Goal: Transaction & Acquisition: Purchase product/service

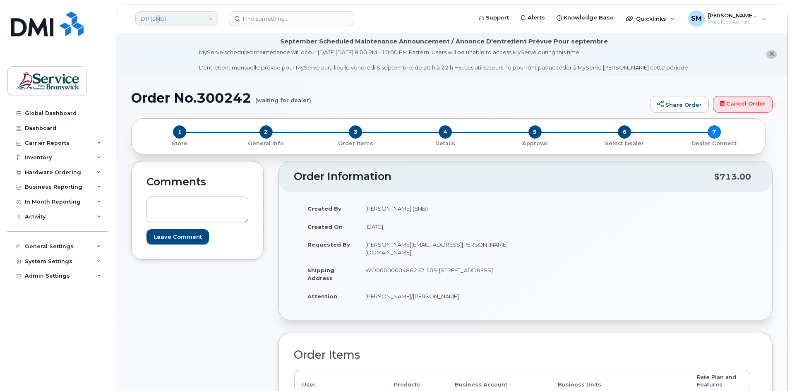
click at [160, 17] on link "DTI (SNB)" at bounding box center [176, 18] width 83 height 15
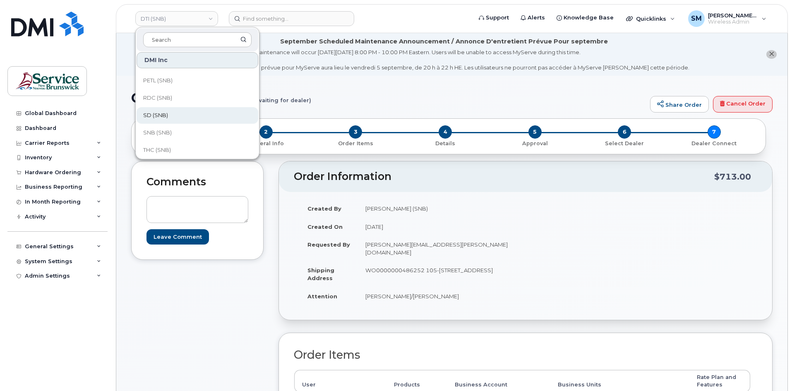
scroll to position [207, 0]
click at [182, 117] on link "SD (SNB)" at bounding box center [198, 114] width 122 height 17
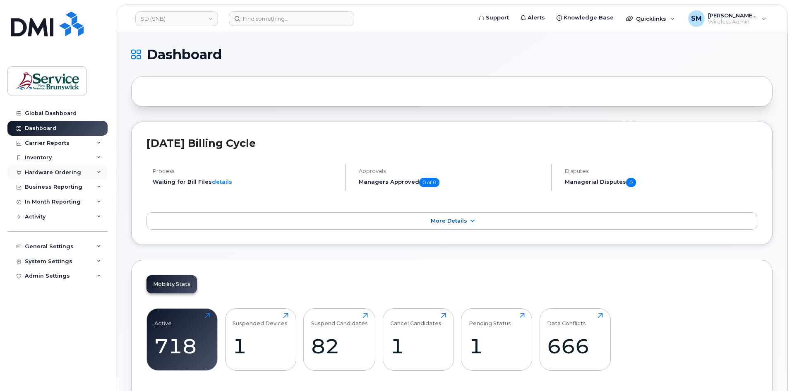
click at [50, 169] on div "Hardware Ordering" at bounding box center [53, 172] width 56 height 7
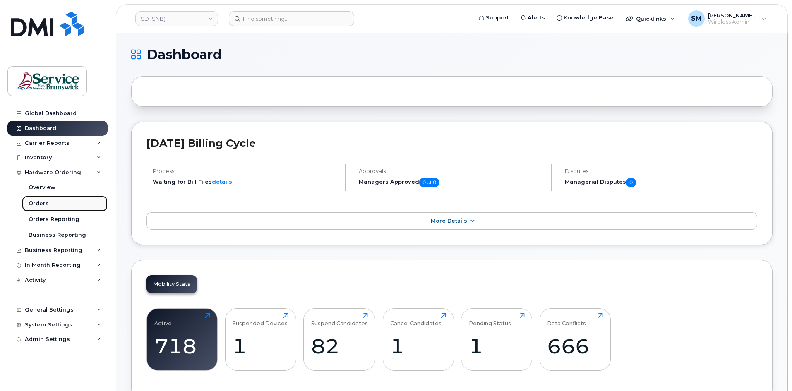
click at [56, 201] on link "Orders" at bounding box center [65, 204] width 86 height 16
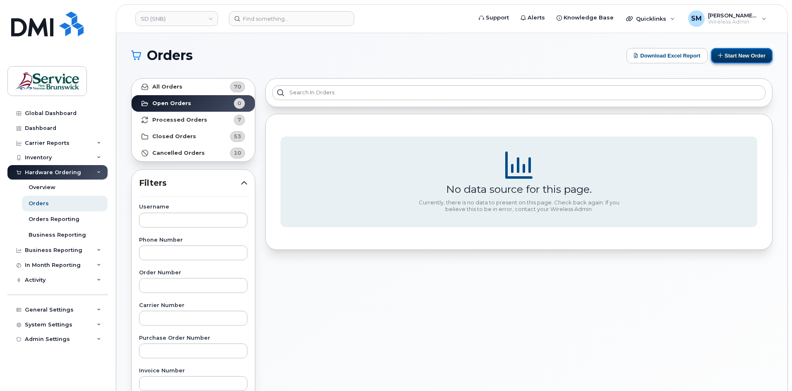
click at [748, 55] on button "Start New Order" at bounding box center [742, 55] width 62 height 15
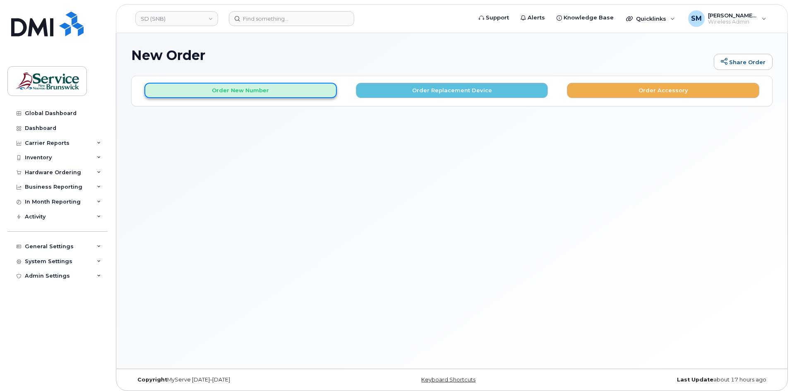
click at [304, 93] on button "Order New Number" at bounding box center [240, 90] width 192 height 15
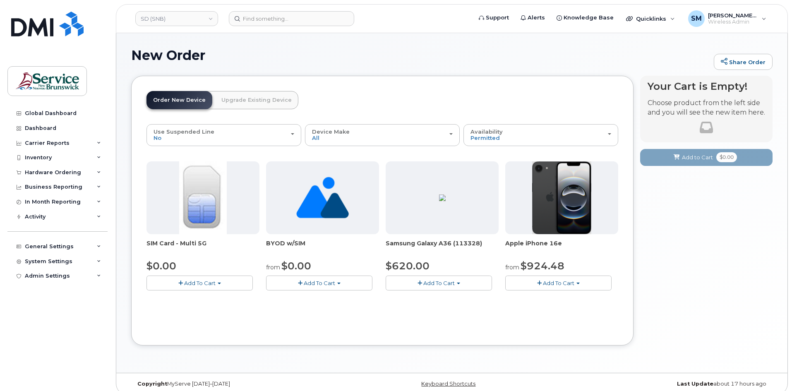
drag, startPoint x: 560, startPoint y: 290, endPoint x: 570, endPoint y: 283, distance: 11.8
click at [560, 291] on div "SIM Card - Multi 5G $0.00 Add To Cart $0.00 - New Activation BYOD w/SIM from $0…" at bounding box center [383, 232] width 472 height 142
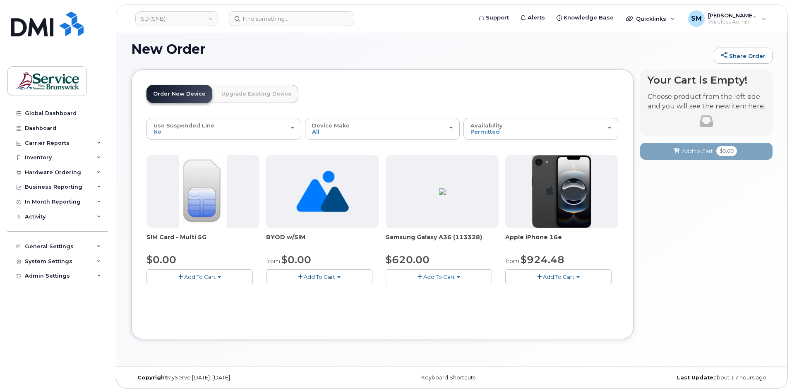
scroll to position [8, 0]
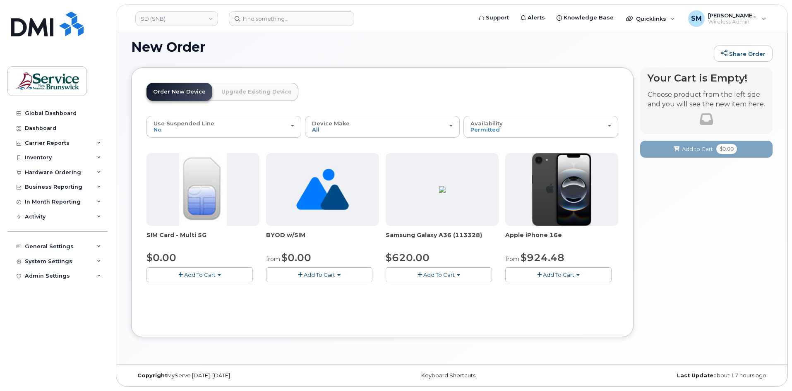
click at [555, 272] on span "Add To Cart" at bounding box center [558, 275] width 31 height 7
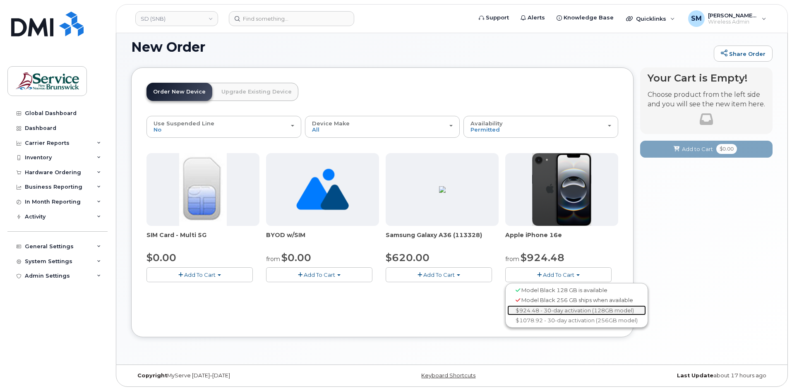
click at [583, 315] on link "$924.48 - 30-day activation (128GB model)" at bounding box center [576, 310] width 139 height 10
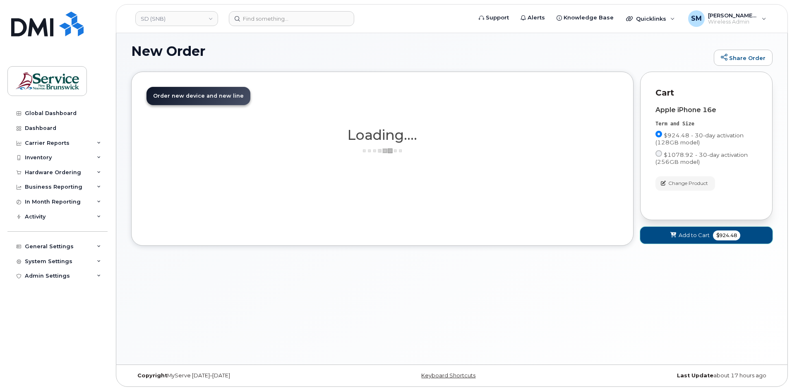
click at [703, 236] on span "Add to Cart" at bounding box center [694, 235] width 31 height 8
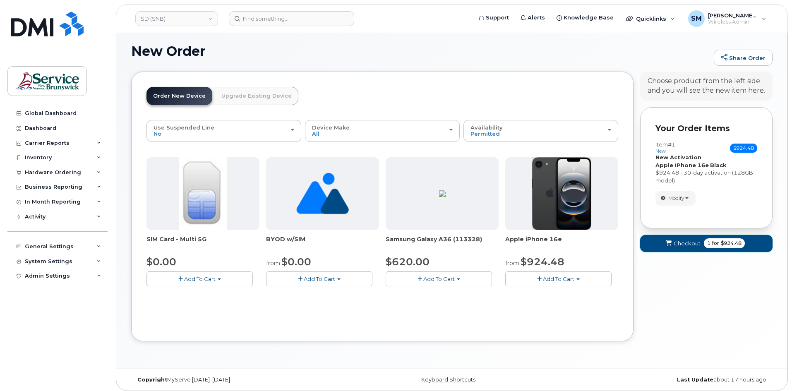
click at [676, 247] on span "Checkout" at bounding box center [687, 244] width 27 height 8
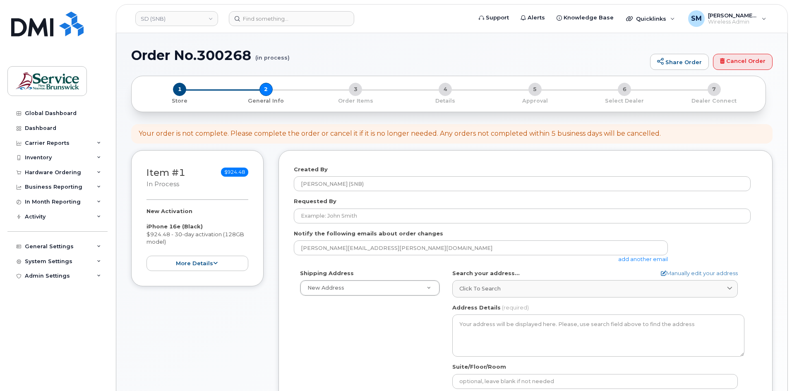
select select
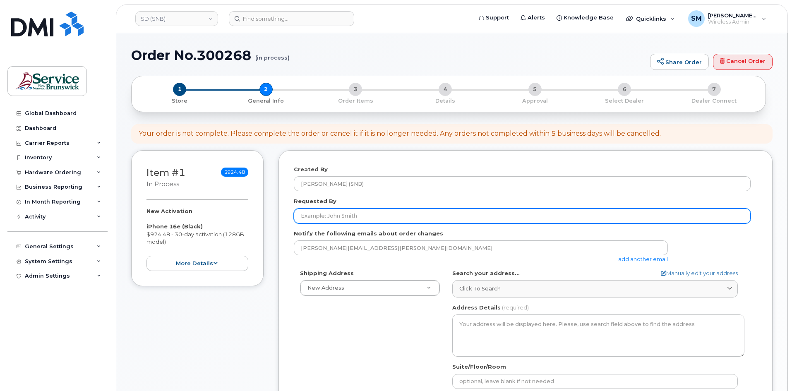
drag, startPoint x: 332, startPoint y: 212, endPoint x: 344, endPoint y: 209, distance: 12.3
click at [332, 212] on input "Requested By" at bounding box center [522, 216] width 457 height 15
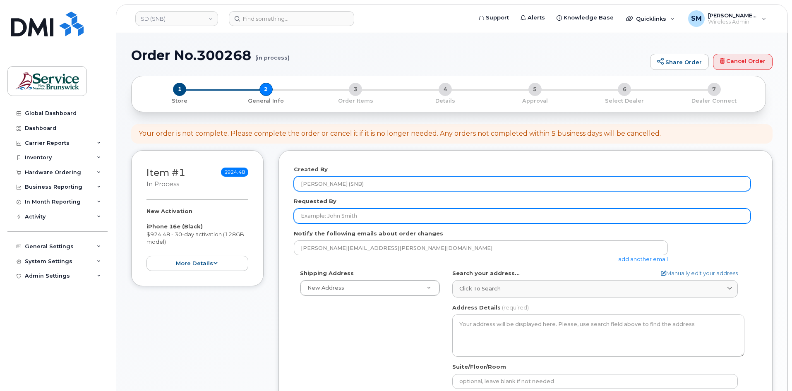
paste input "Mandi.Brooks@gnb.ca"
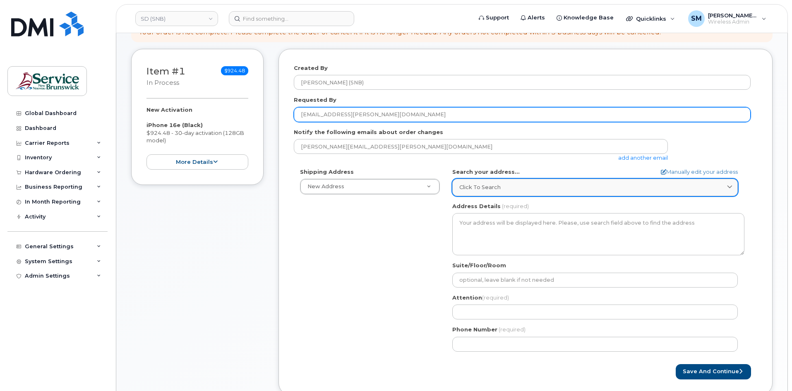
scroll to position [124, 0]
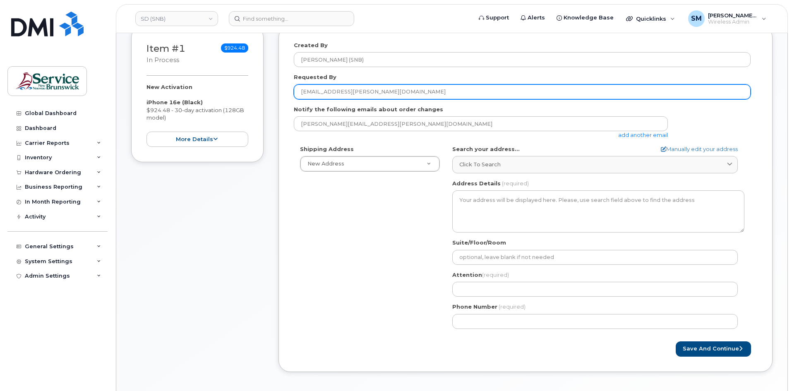
type input "Mandi.Brooks@gnb.ca"
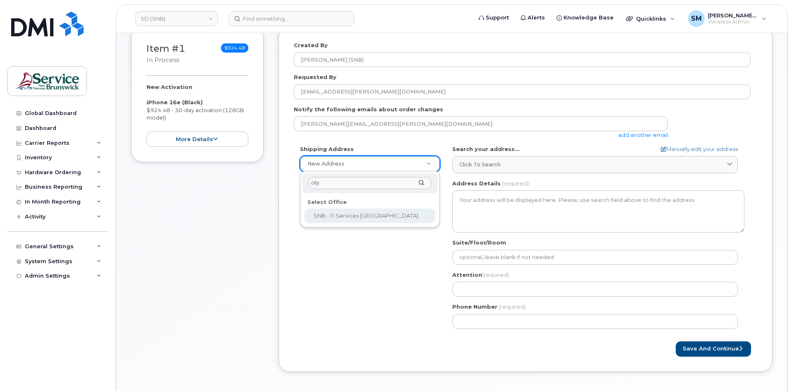
type input "city"
select select
type textarea "157 Water St, Unit 8 Campbellton New Brunswick E3N 3L4"
type input "Bruno Bujold"
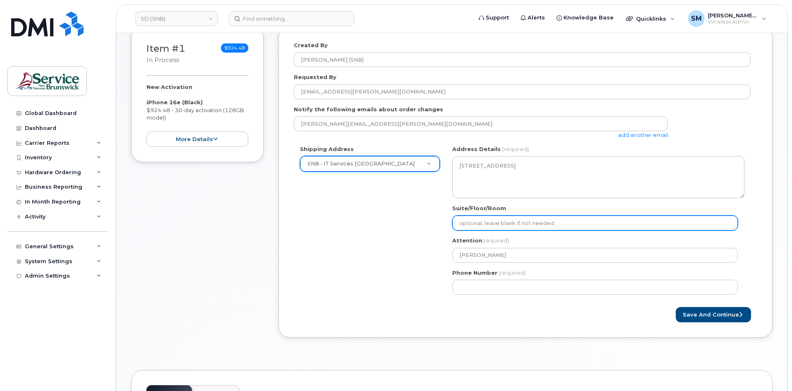
click at [505, 227] on input "Suite/Floor/Room" at bounding box center [595, 223] width 286 height 15
paste input "WO0000000486482"
select select
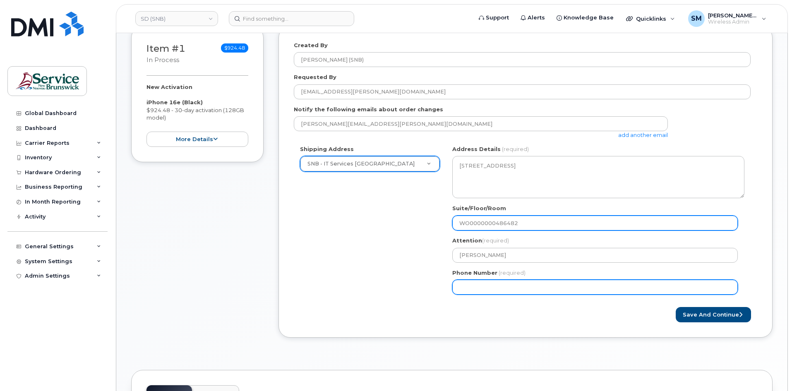
type input "WO0000000486482"
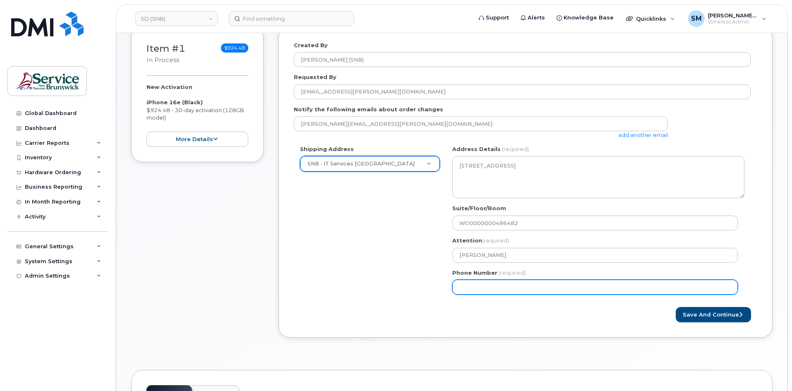
click at [486, 287] on input "Phone Number" at bounding box center [595, 287] width 286 height 15
select select
type input "506639633"
select select
type input "5066396338"
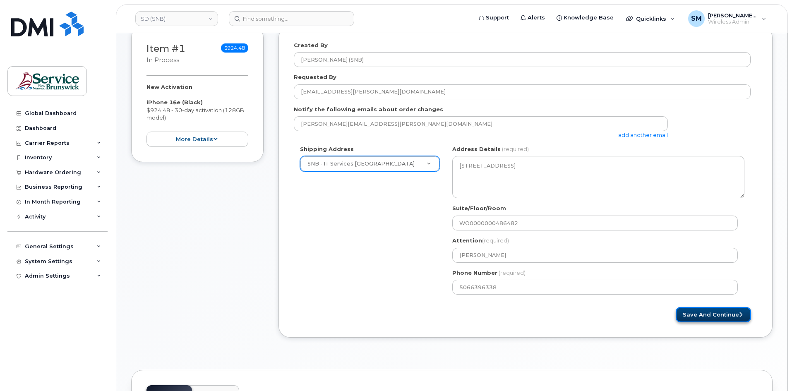
click at [708, 315] on button "Save and Continue" at bounding box center [713, 314] width 75 height 15
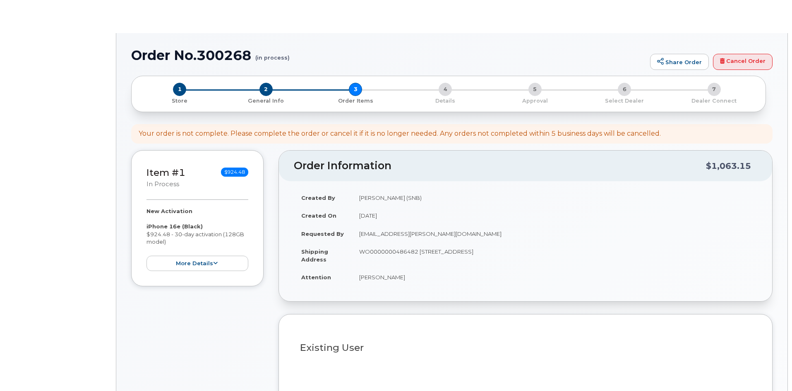
select select
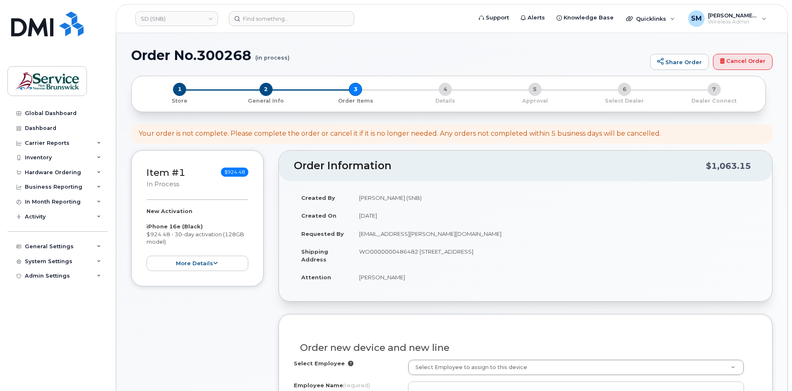
scroll to position [207, 0]
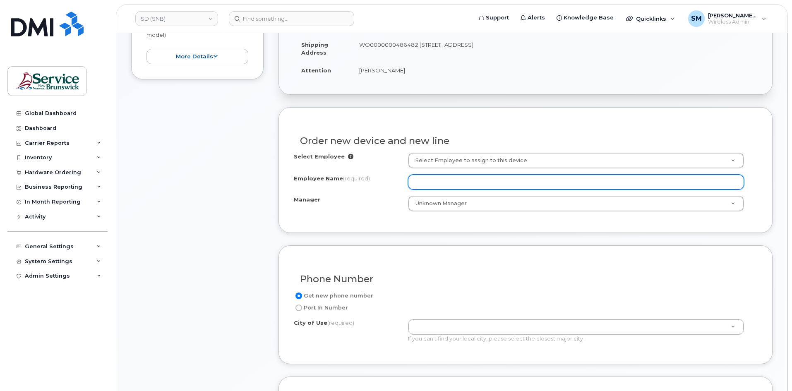
click at [441, 178] on input "Employee Name (required)" at bounding box center [576, 182] width 336 height 15
paste input "Laura Paul"
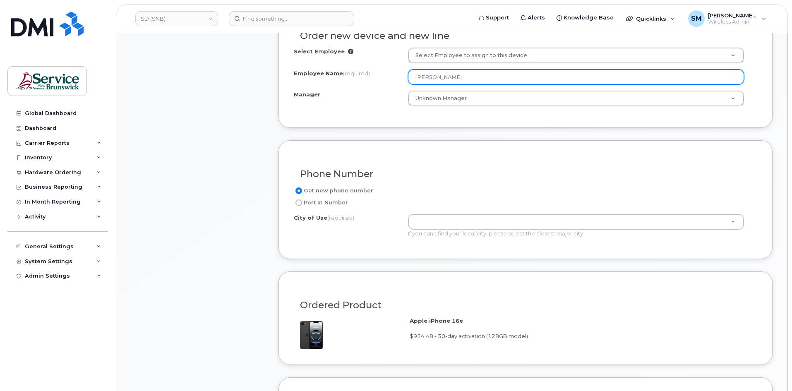
scroll to position [331, 0]
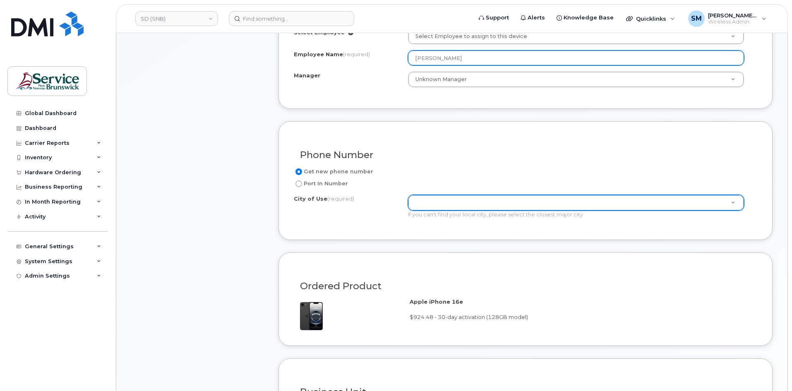
type input "Laura Paul"
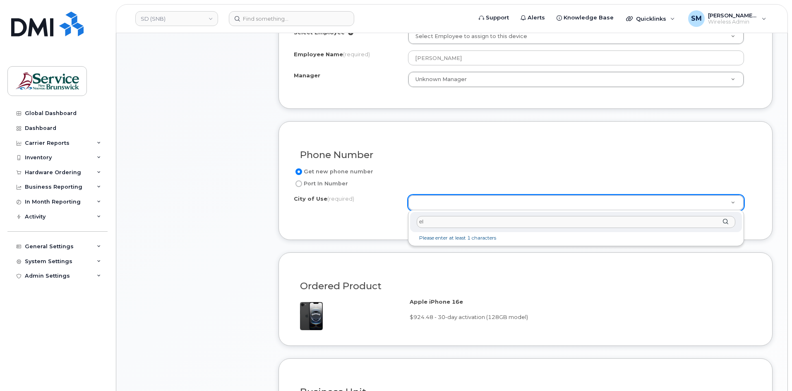
type input "e"
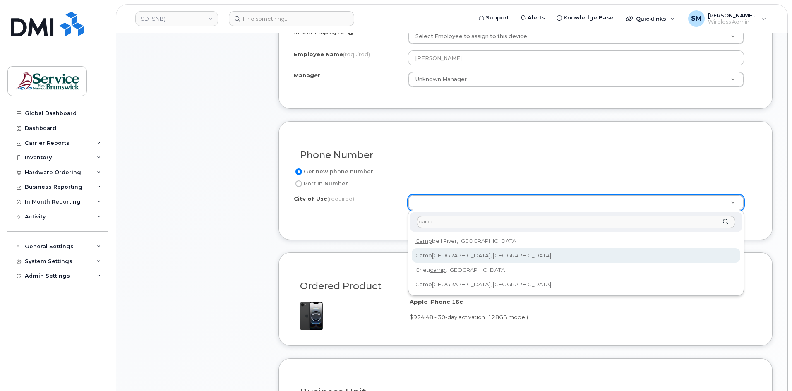
type input "camp"
type input "1446"
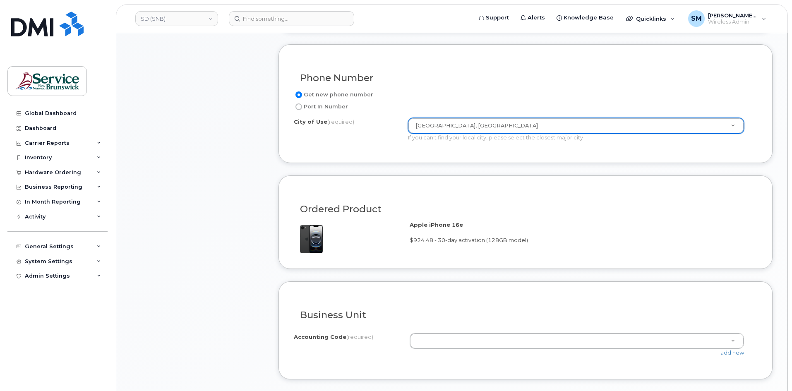
scroll to position [497, 0]
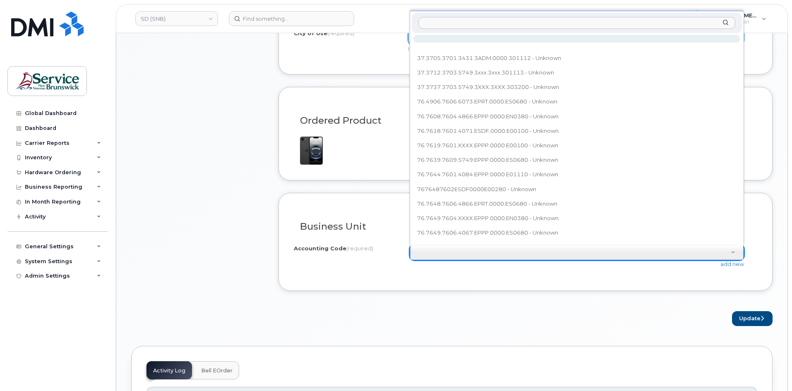
click at [513, 16] on div at bounding box center [577, 23] width 330 height 20
paste input "76.7644.7601.4084.EPPP.0000.E01110"
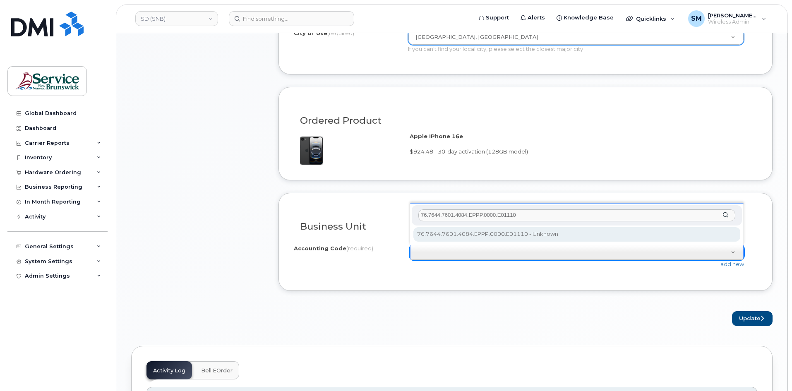
type input "76.7644.7601.4084.EPPP.0000.E01110"
select select "76.7644.7601.4084.EPPP.0000.E01110"
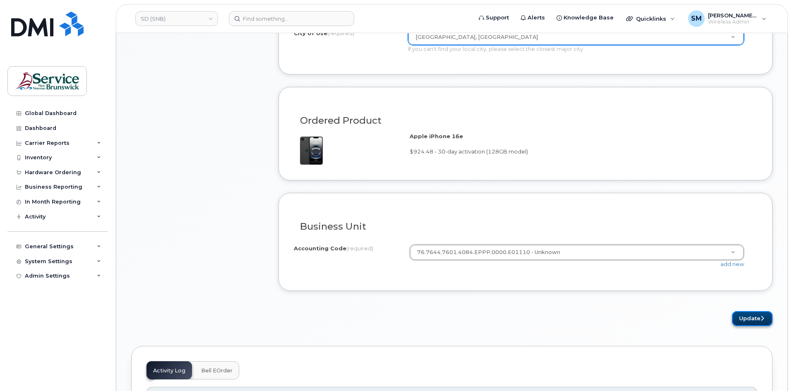
click at [755, 321] on button "Update" at bounding box center [752, 318] width 41 height 15
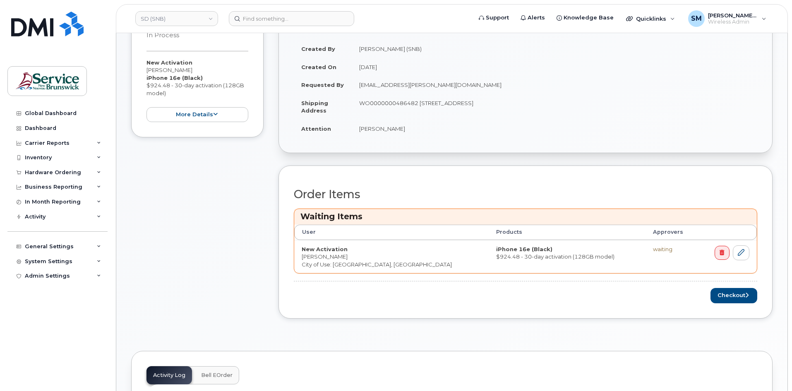
scroll to position [290, 0]
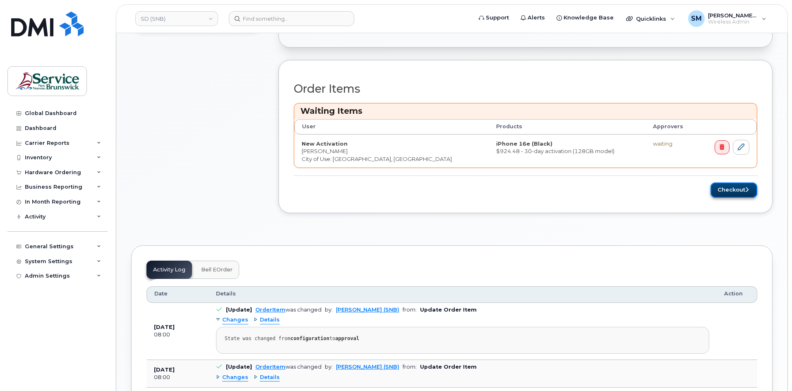
click at [743, 192] on button "Checkout" at bounding box center [734, 190] width 47 height 15
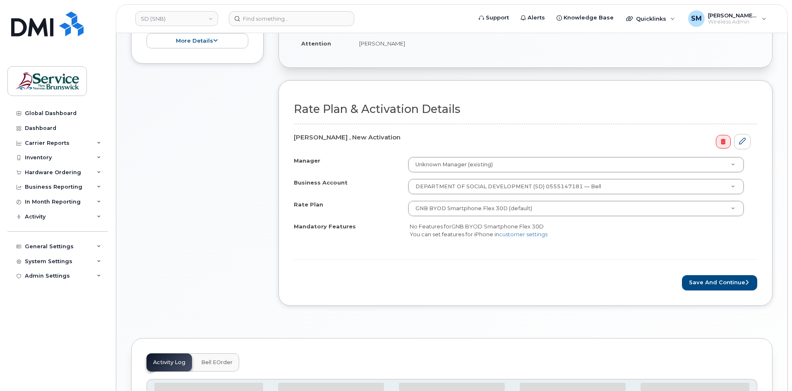
scroll to position [248, 0]
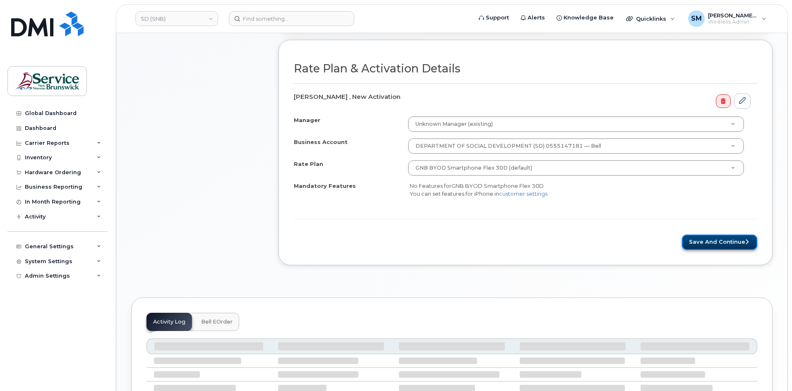
click at [732, 245] on button "Save and Continue" at bounding box center [719, 242] width 75 height 15
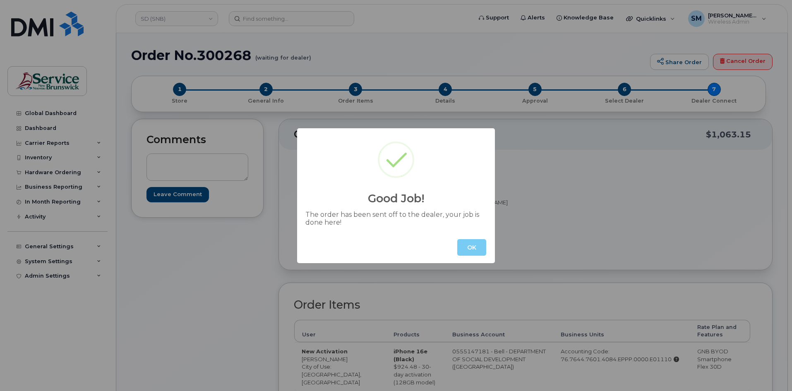
click at [483, 245] on button "OK" at bounding box center [471, 247] width 29 height 17
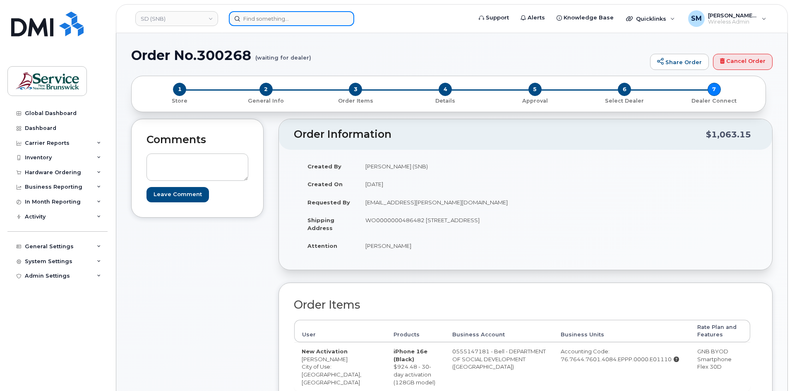
click at [280, 19] on input at bounding box center [291, 18] width 125 height 15
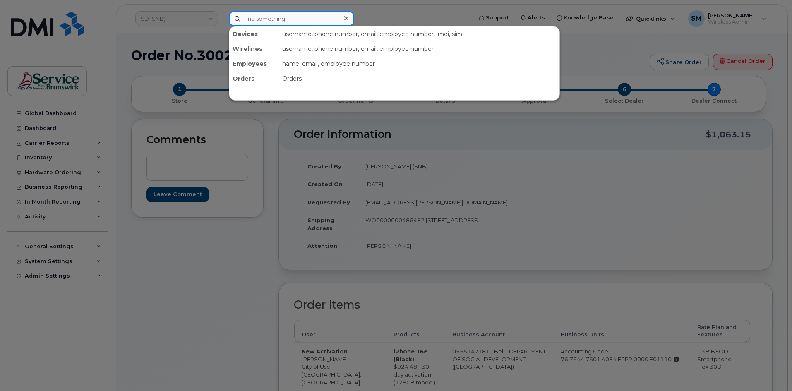
paste input "5064618664"
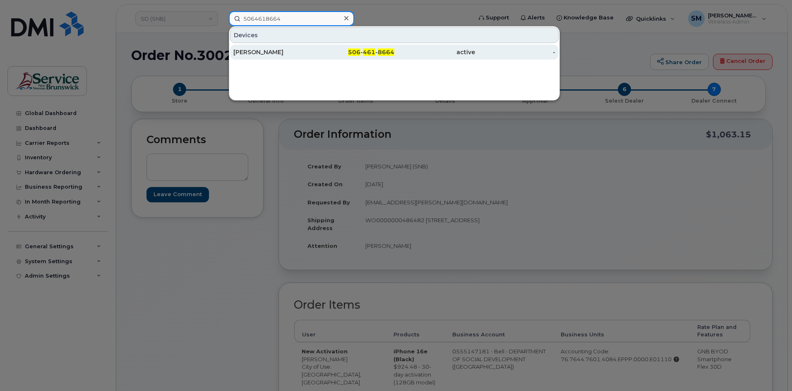
type input "5064618664"
click at [281, 53] on div "[PERSON_NAME]" at bounding box center [273, 52] width 81 height 8
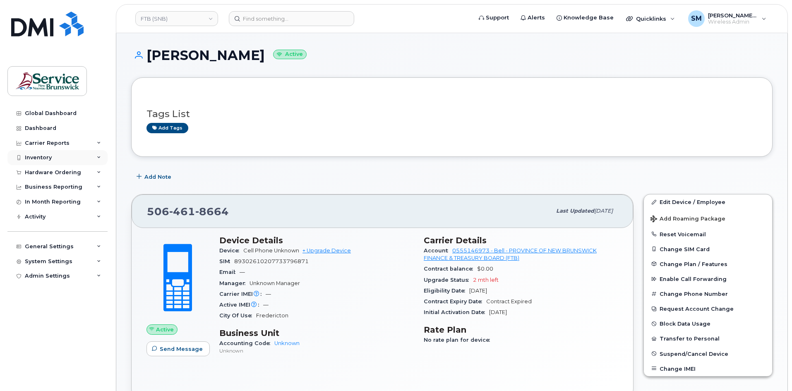
click at [64, 155] on div "Inventory" at bounding box center [57, 157] width 100 height 15
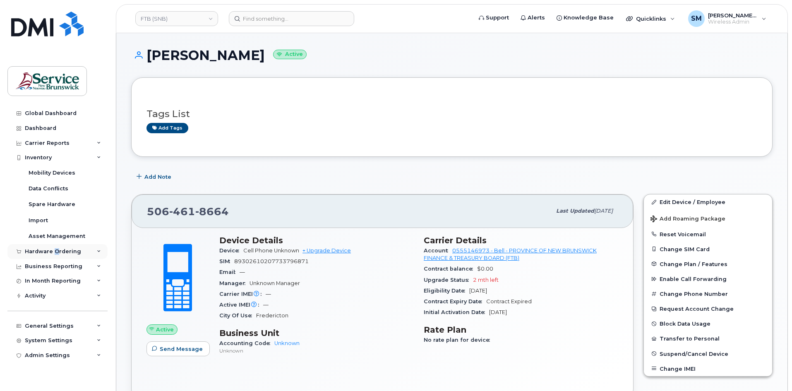
drag, startPoint x: 56, startPoint y: 251, endPoint x: 77, endPoint y: 247, distance: 21.8
click at [54, 252] on div "Hardware Ordering" at bounding box center [53, 251] width 56 height 7
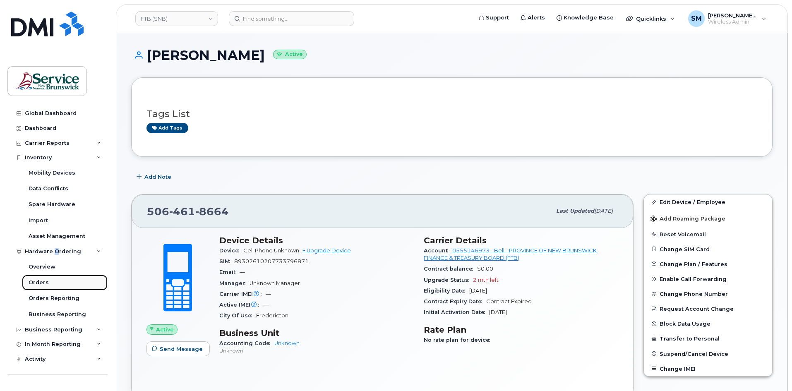
click at [55, 284] on link "Orders" at bounding box center [65, 283] width 86 height 16
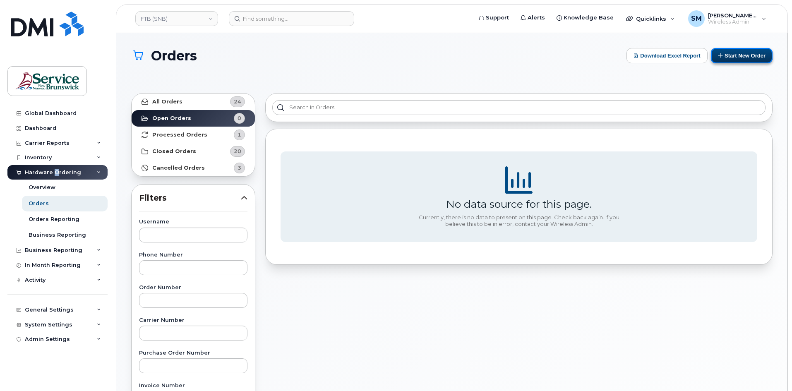
click at [760, 54] on button "Start New Order" at bounding box center [742, 55] width 62 height 15
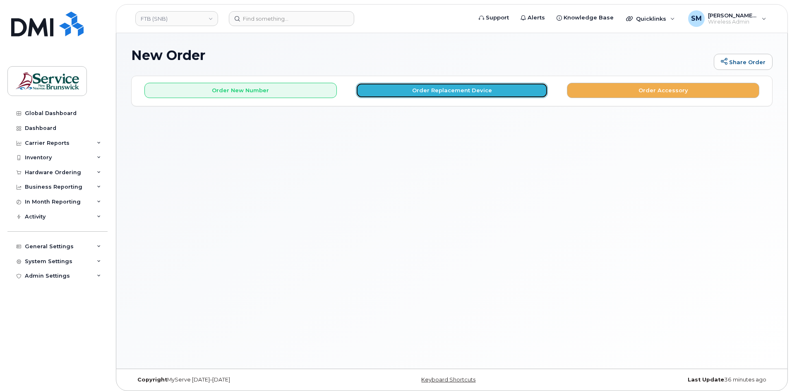
click at [392, 88] on button "Order Replacement Device" at bounding box center [452, 90] width 192 height 15
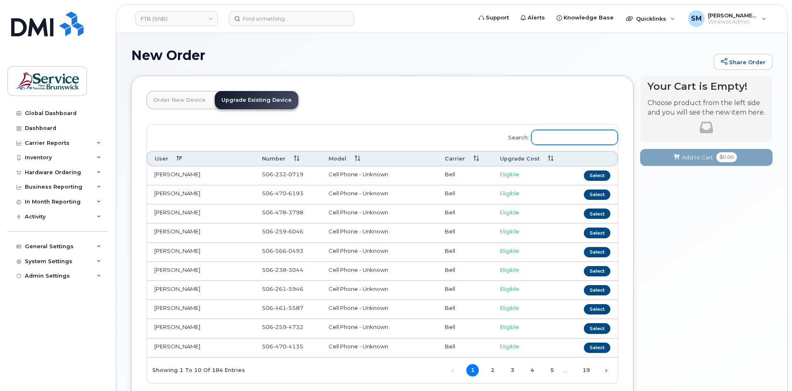
click at [575, 138] on input "Search:" at bounding box center [574, 137] width 87 height 15
paste input "5064618664"
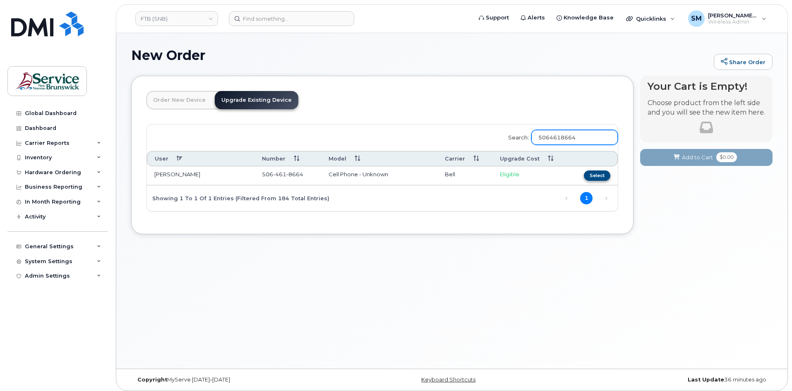
type input "5064618664"
click at [589, 174] on button "Select" at bounding box center [597, 176] width 26 height 10
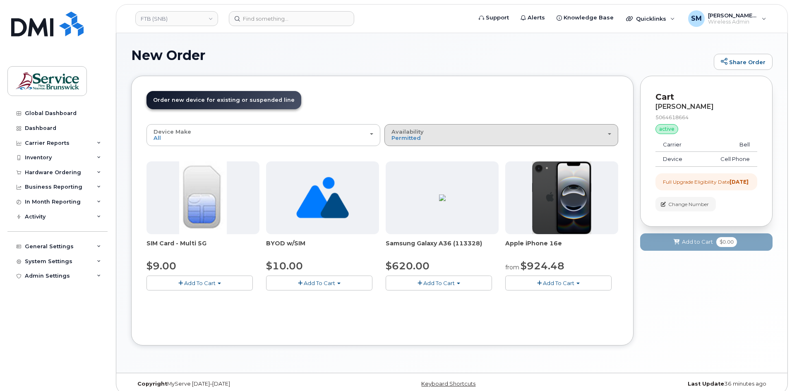
click at [489, 138] on div "Availability Permitted All" at bounding box center [502, 135] width 220 height 13
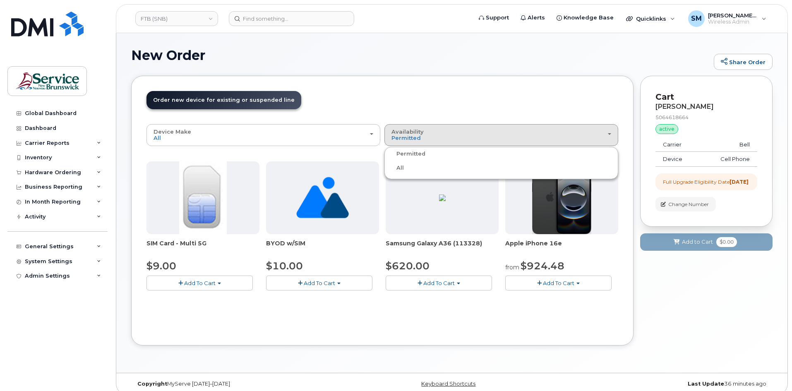
click at [403, 165] on label "All" at bounding box center [395, 168] width 17 height 10
click at [0, 0] on input "All" at bounding box center [0, 0] width 0 height 0
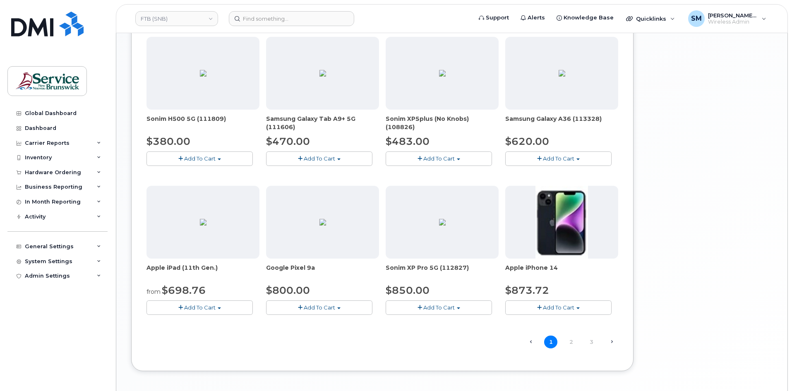
scroll to position [457, 0]
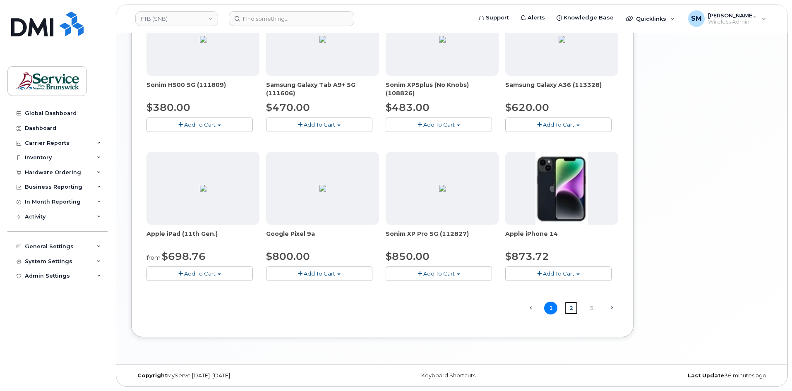
click at [570, 308] on link "2" at bounding box center [571, 308] width 13 height 13
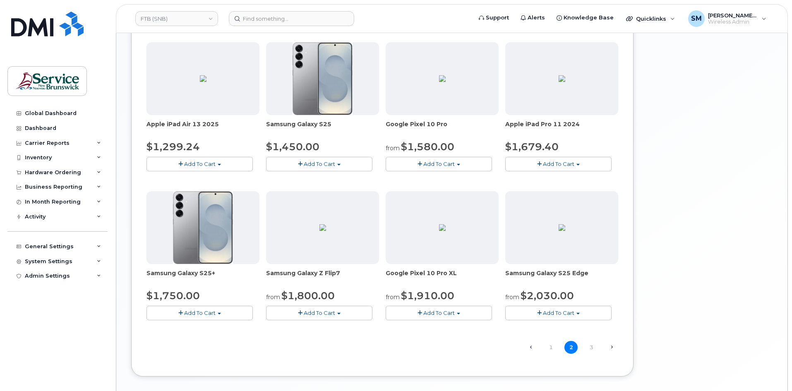
scroll to position [418, 0]
click at [593, 346] on link "3" at bounding box center [591, 346] width 13 height 13
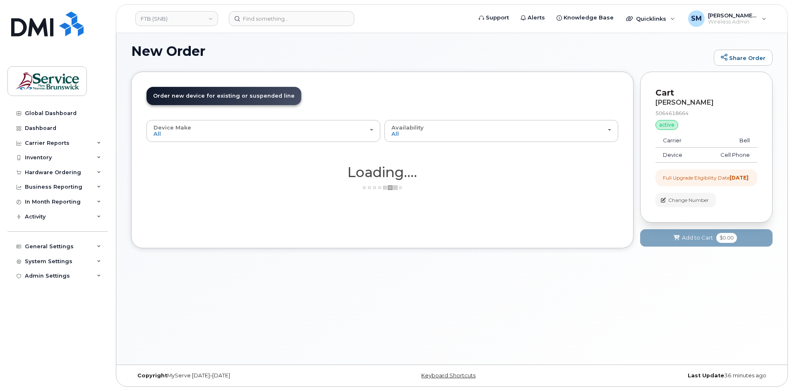
scroll to position [4, 0]
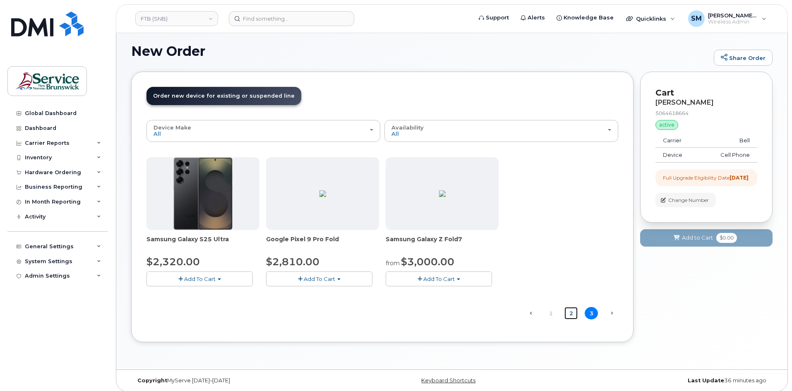
click at [570, 313] on link "2" at bounding box center [571, 313] width 13 height 13
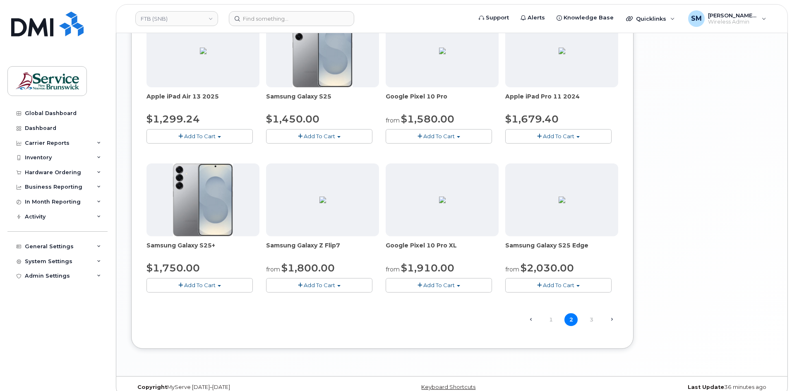
scroll to position [457, 0]
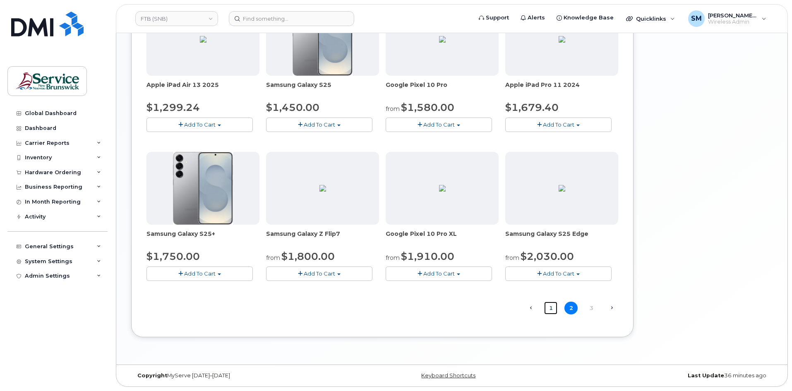
click at [553, 309] on link "1" at bounding box center [550, 308] width 13 height 13
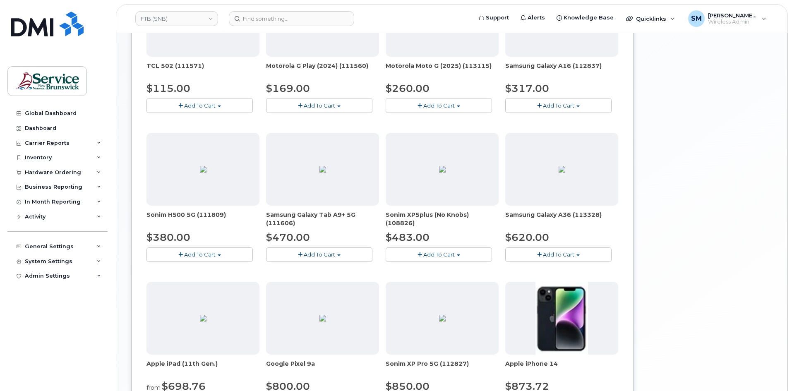
scroll to position [418, 0]
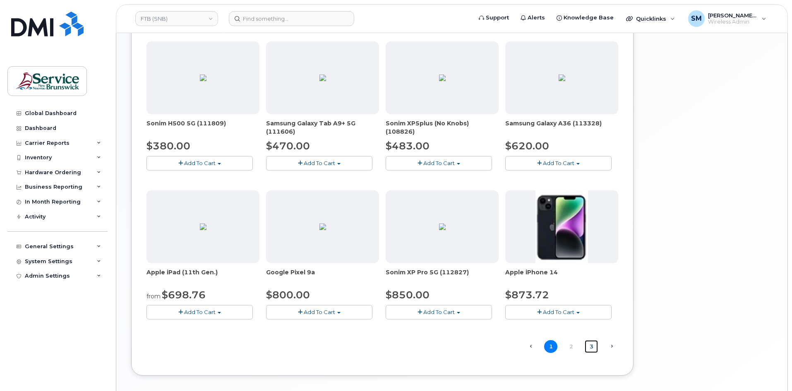
click at [592, 348] on link "3" at bounding box center [591, 346] width 13 height 13
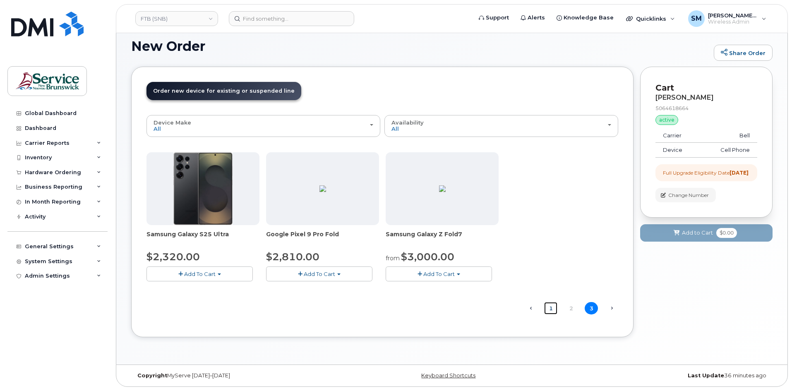
click at [551, 306] on link "1" at bounding box center [550, 308] width 13 height 13
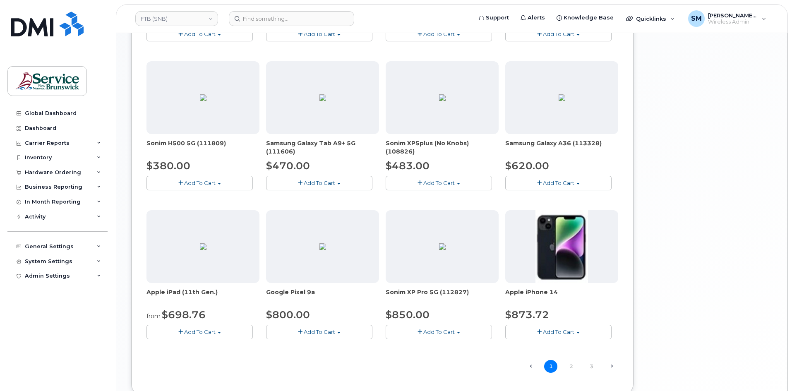
scroll to position [414, 0]
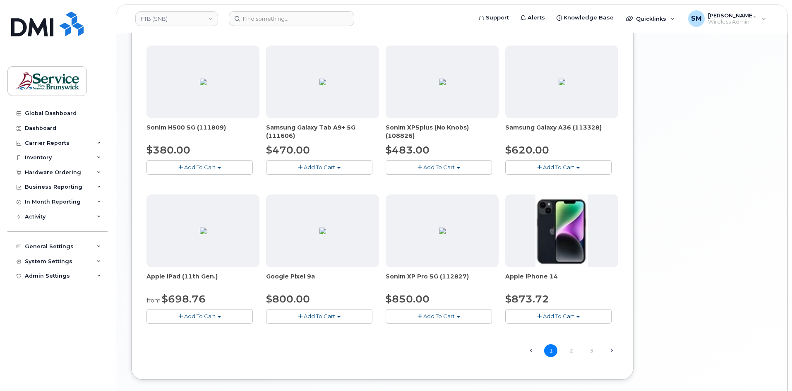
click at [533, 351] on span "← Previous" at bounding box center [530, 350] width 13 height 11
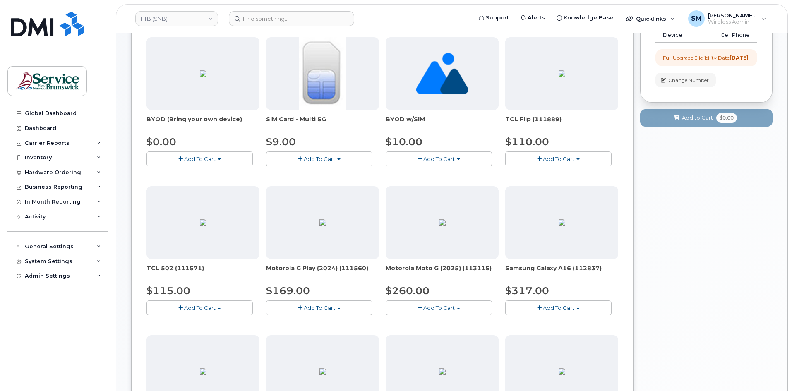
scroll to position [0, 0]
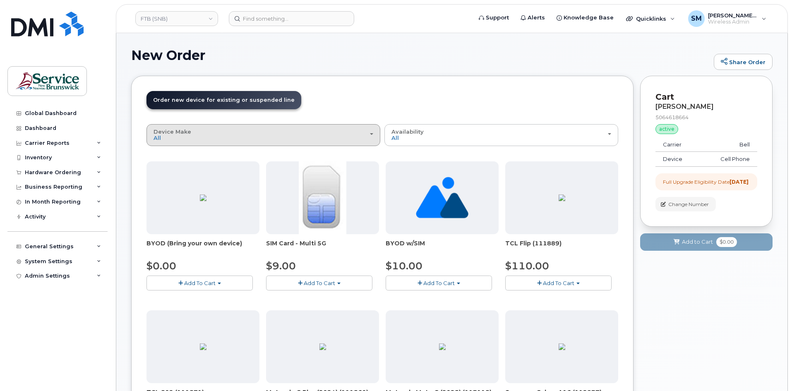
click at [343, 126] on button "Device Make All Aircard Android Cell Phone iPhone Tablet Unknown" at bounding box center [264, 135] width 234 height 22
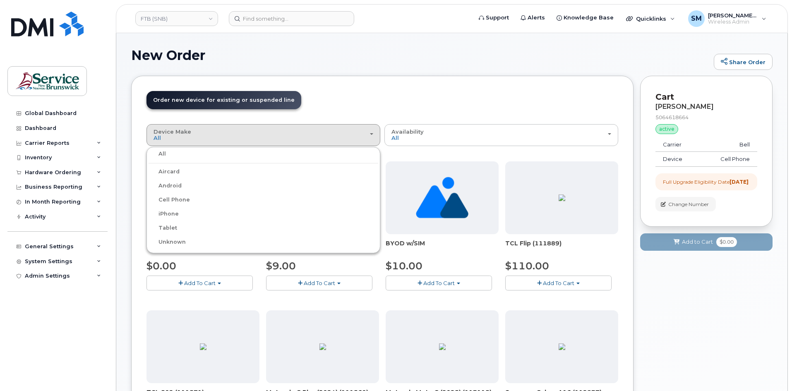
click at [182, 215] on div "iPhone" at bounding box center [264, 214] width 230 height 10
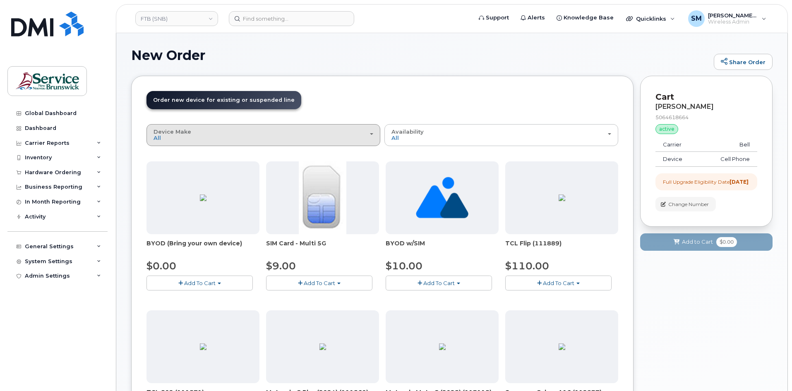
click at [227, 137] on div "Device Make All Aircard Android Cell Phone iPhone Tablet Unknown" at bounding box center [264, 135] width 220 height 13
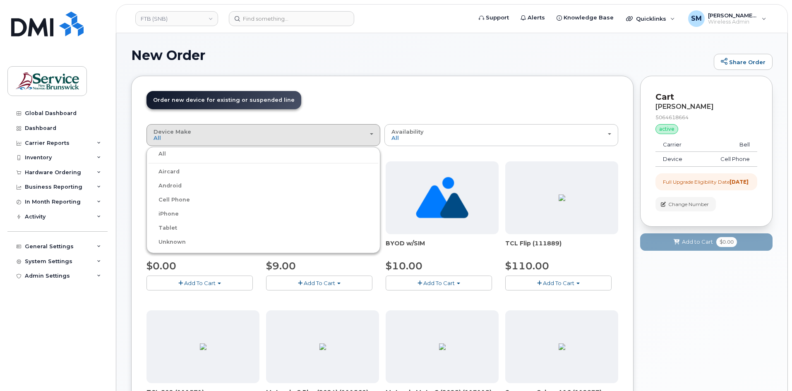
click at [166, 211] on label "iPhone" at bounding box center [164, 214] width 30 height 10
click at [0, 0] on input "iPhone" at bounding box center [0, 0] width 0 height 0
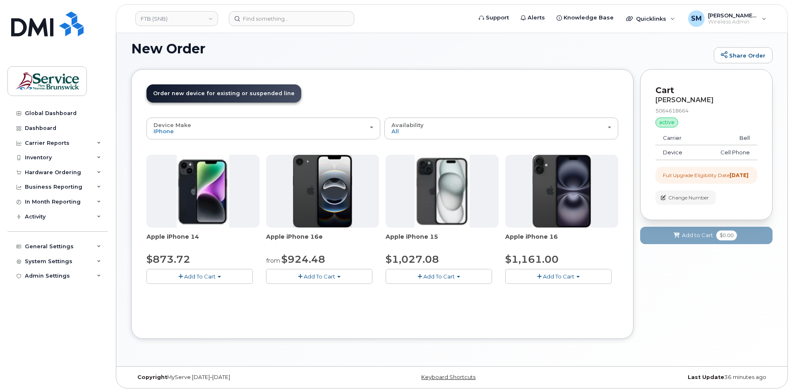
scroll to position [8, 0]
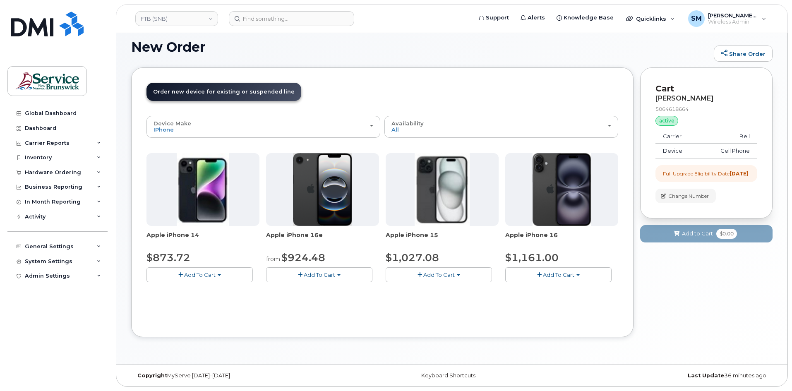
click at [579, 279] on button "Add To Cart" at bounding box center [558, 274] width 106 height 14
click at [375, 317] on div "Device Make All Aircard Android Cell Phone iPhone Tablet Unknown All Aircard An…" at bounding box center [383, 219] width 472 height 206
click at [173, 19] on link "FTB (SNB)" at bounding box center [176, 18] width 83 height 15
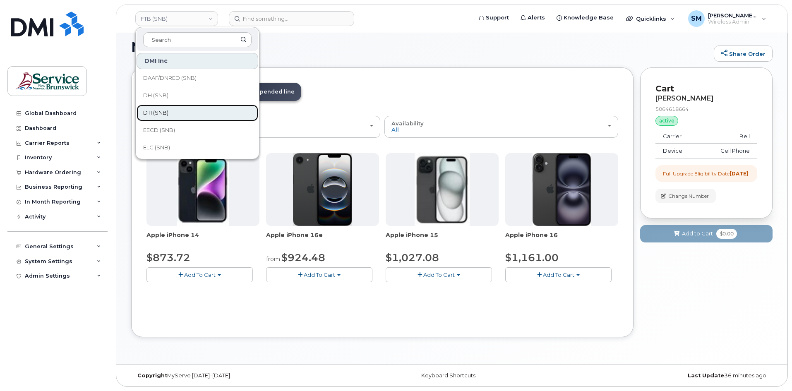
click at [169, 113] on link "DTI (SNB)" at bounding box center [198, 113] width 122 height 17
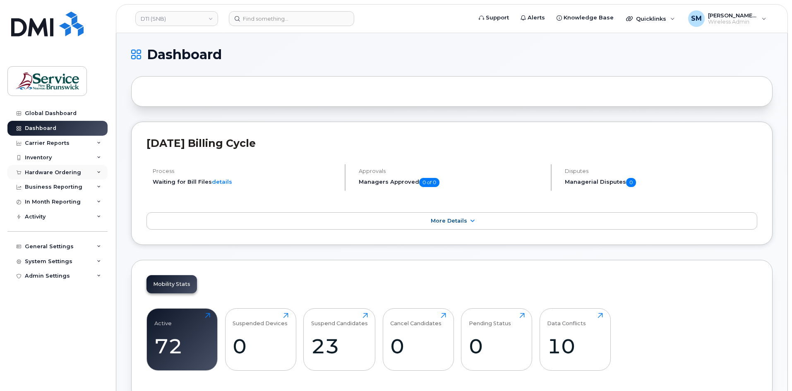
click at [71, 174] on div "Hardware Ordering" at bounding box center [53, 172] width 56 height 7
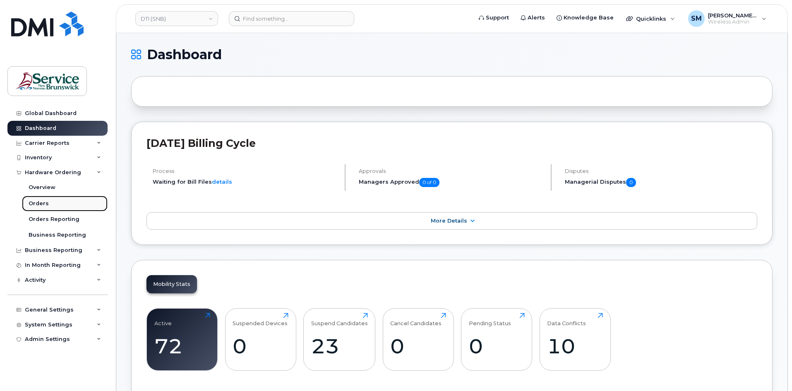
click at [48, 205] on link "Orders" at bounding box center [65, 204] width 86 height 16
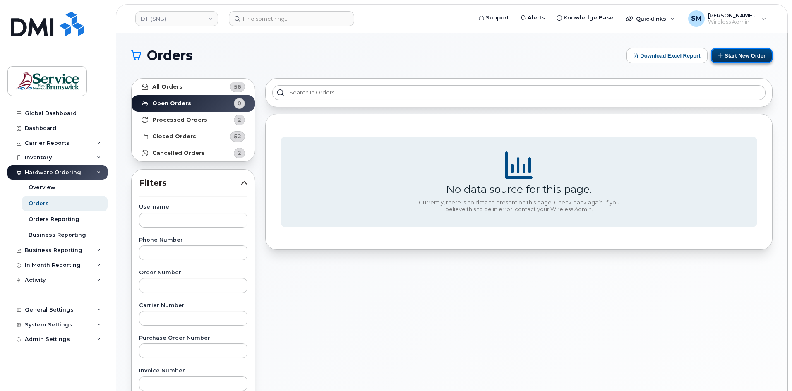
click at [745, 54] on button "Start New Order" at bounding box center [742, 55] width 62 height 15
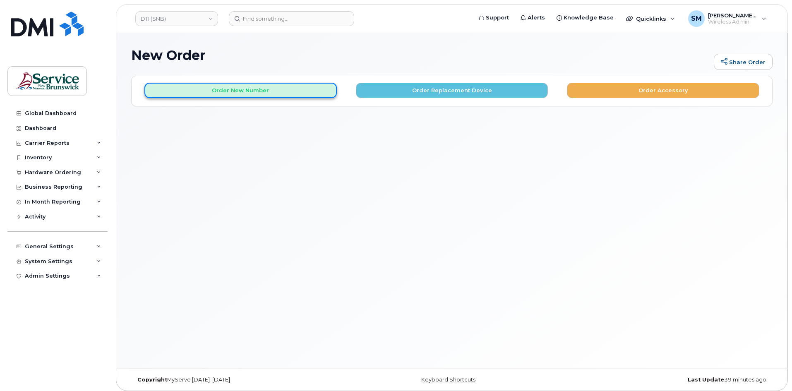
click at [257, 95] on button "Order New Number" at bounding box center [240, 90] width 192 height 15
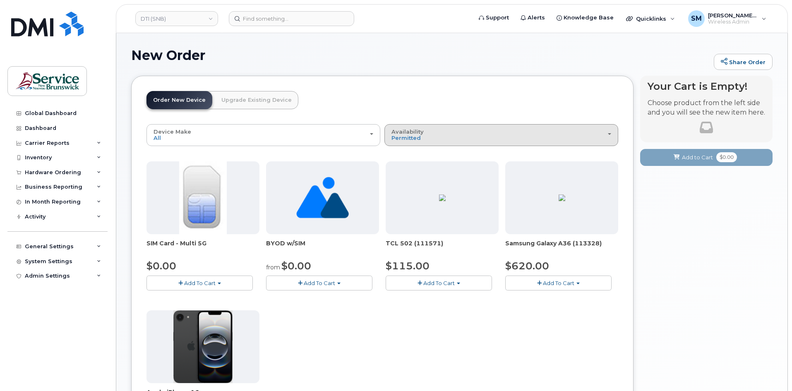
click at [500, 135] on div "Availability Permitted All" at bounding box center [502, 135] width 220 height 13
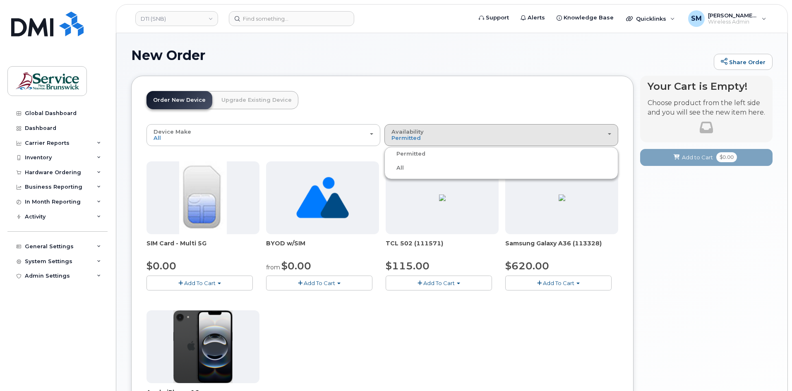
click at [419, 171] on div "All" at bounding box center [502, 168] width 230 height 10
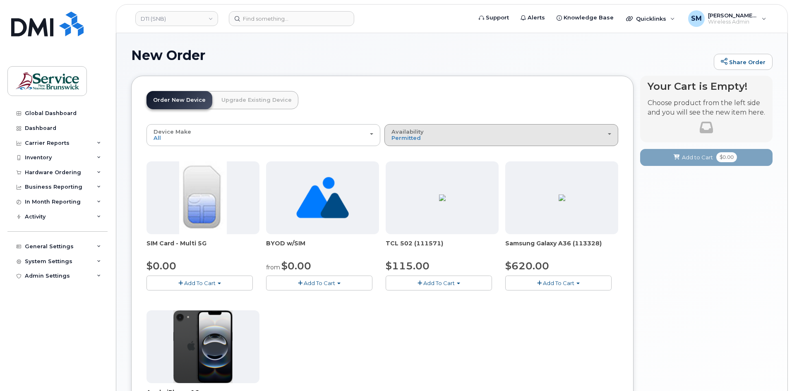
click at [423, 125] on button "Availability Permitted All" at bounding box center [502, 135] width 234 height 22
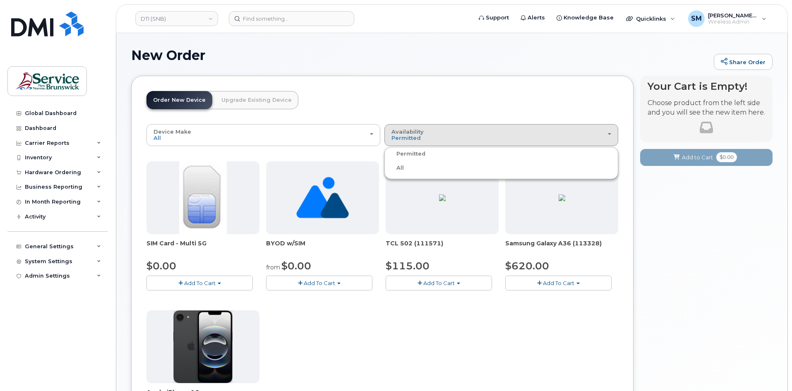
click at [399, 168] on label "All" at bounding box center [395, 168] width 17 height 10
click at [0, 0] on input "All" at bounding box center [0, 0] width 0 height 0
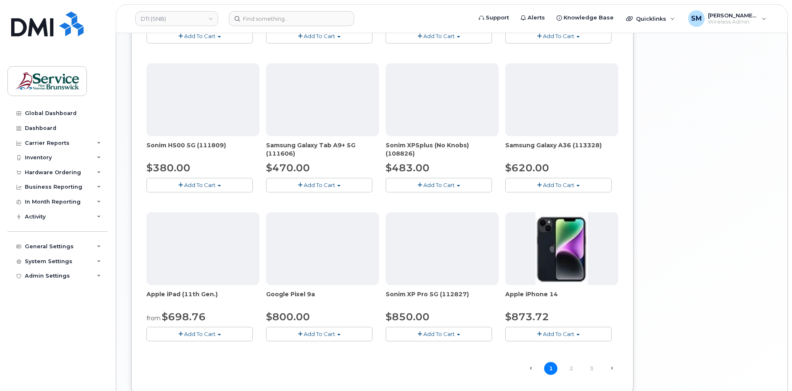
scroll to position [414, 0]
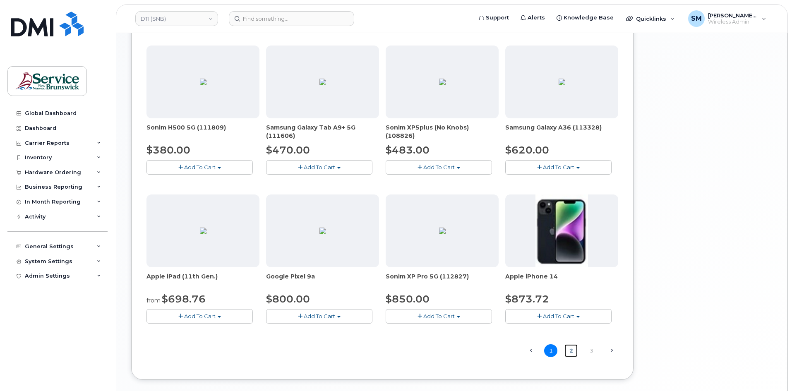
click at [571, 351] on link "2" at bounding box center [571, 350] width 13 height 13
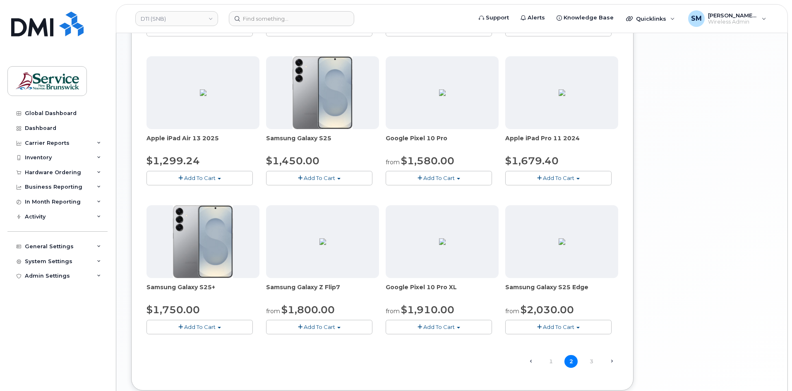
scroll to position [418, 0]
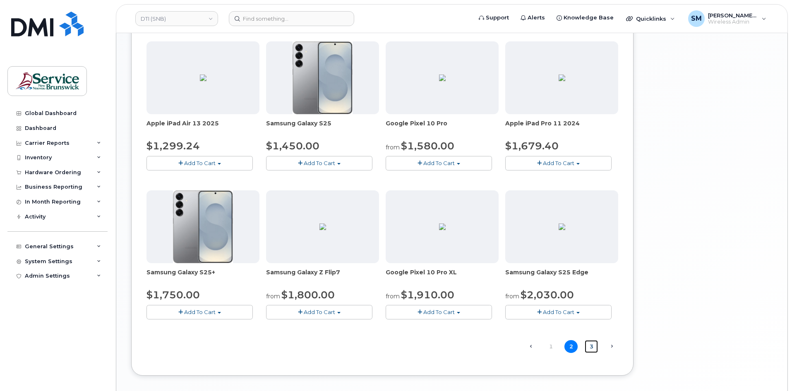
click at [592, 346] on link "3" at bounding box center [591, 346] width 13 height 13
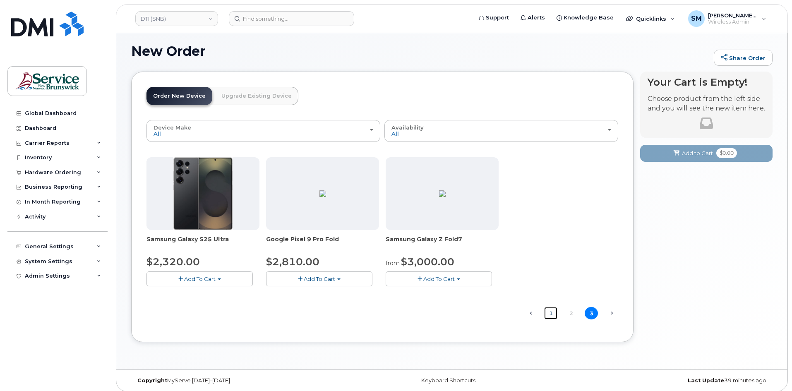
click at [550, 315] on link "1" at bounding box center [550, 313] width 13 height 13
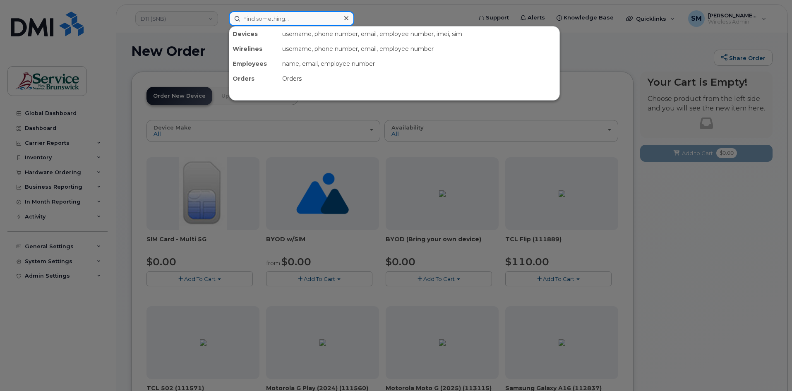
click at [297, 15] on input at bounding box center [291, 18] width 125 height 15
paste input "5062300258"
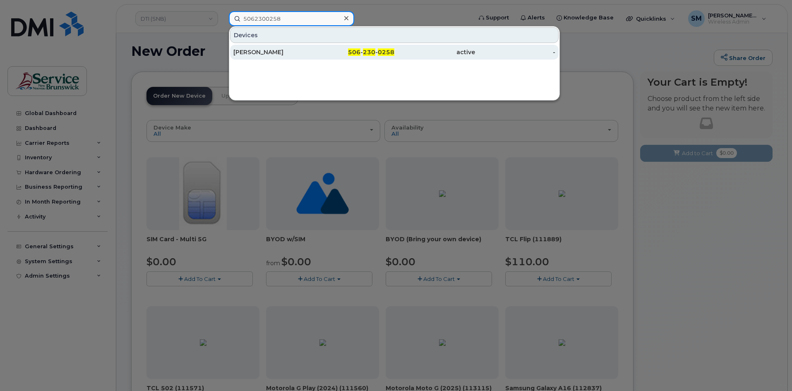
type input "5062300258"
click at [293, 54] on div "Emily Pitre" at bounding box center [273, 52] width 81 height 8
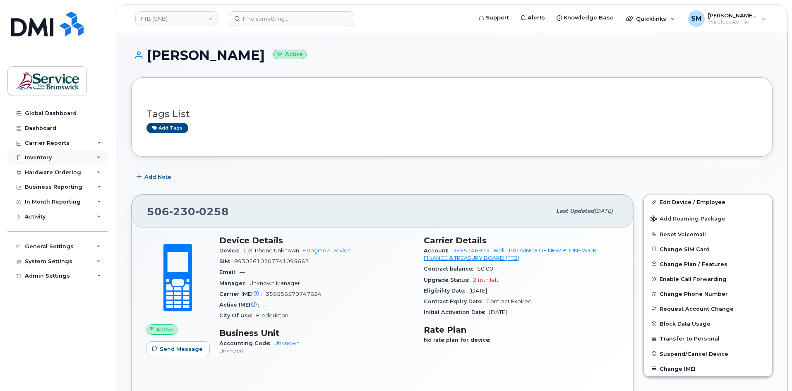
click at [41, 158] on div "Inventory" at bounding box center [38, 157] width 27 height 7
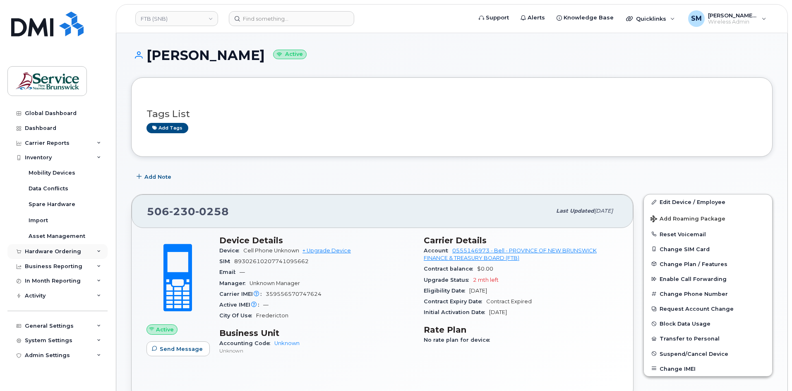
click at [55, 251] on div "Hardware Ordering" at bounding box center [53, 251] width 56 height 7
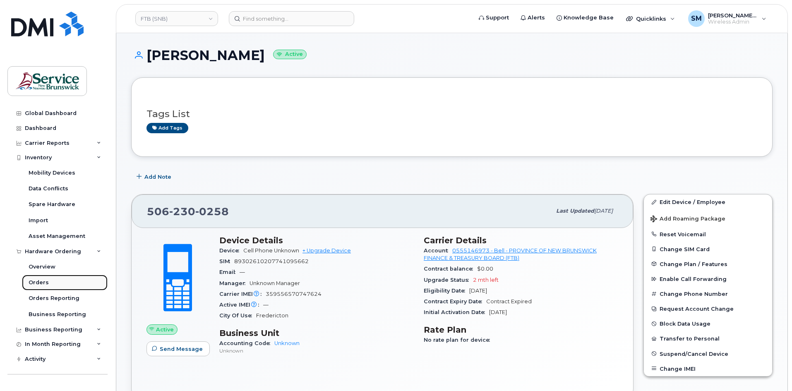
click at [40, 281] on div "Orders" at bounding box center [39, 282] width 20 height 7
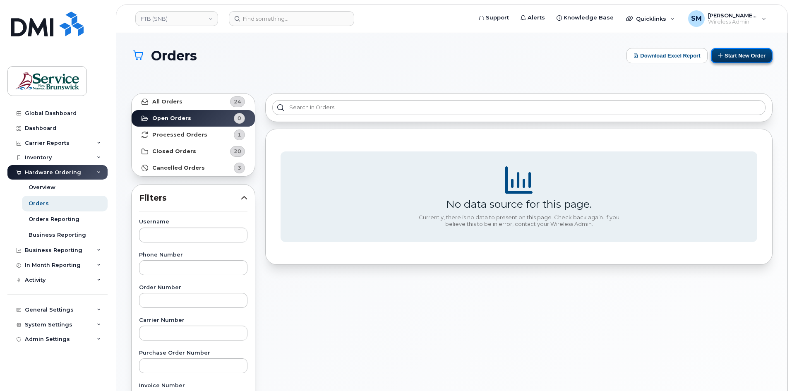
click at [750, 59] on button "Start New Order" at bounding box center [742, 55] width 62 height 15
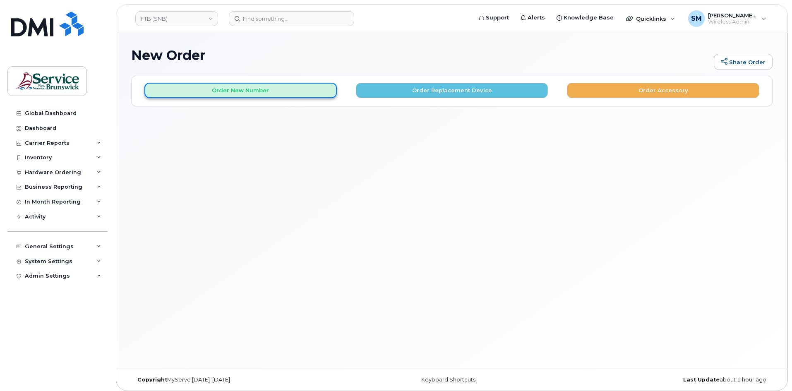
click at [253, 93] on button "Order New Number" at bounding box center [240, 90] width 192 height 15
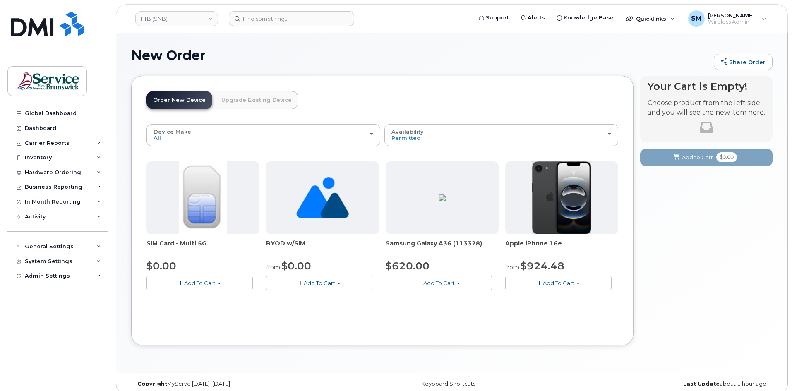
click at [565, 280] on span "Add To Cart" at bounding box center [558, 283] width 31 height 7
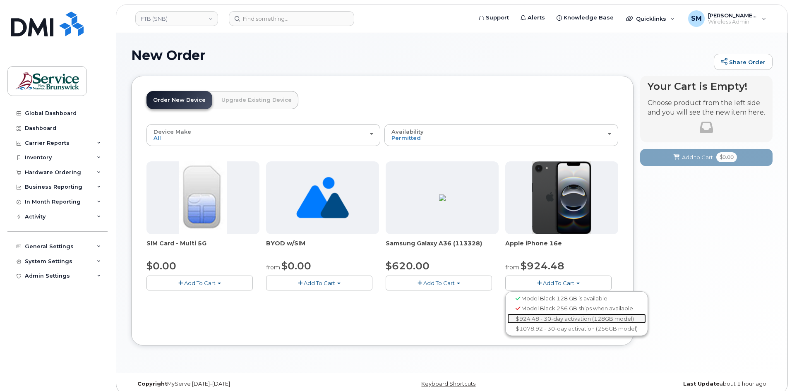
click at [550, 320] on link "$924.48 - 30-day activation (128GB model)" at bounding box center [576, 319] width 139 height 10
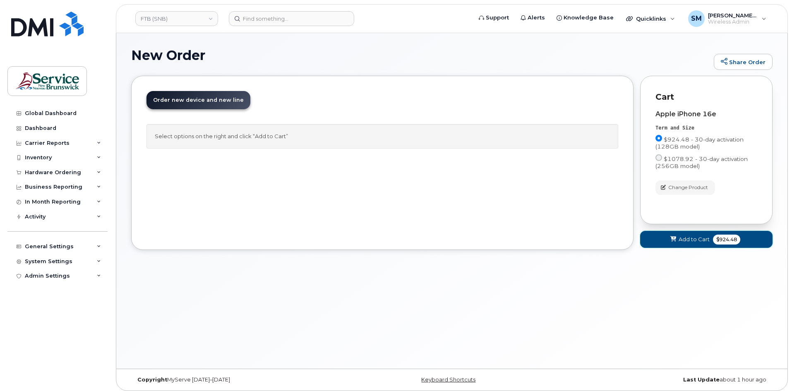
click at [685, 238] on span "Add to Cart" at bounding box center [694, 240] width 31 height 8
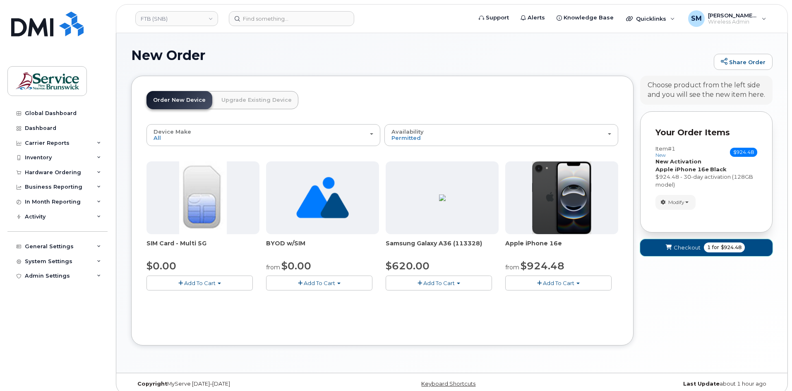
click at [683, 245] on span "Checkout" at bounding box center [687, 248] width 27 height 8
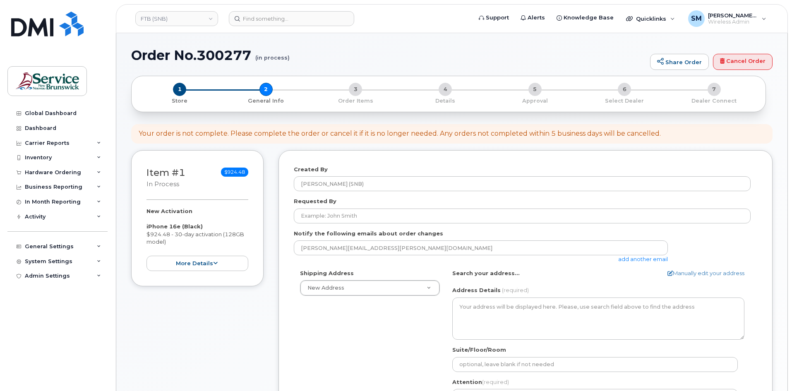
select select
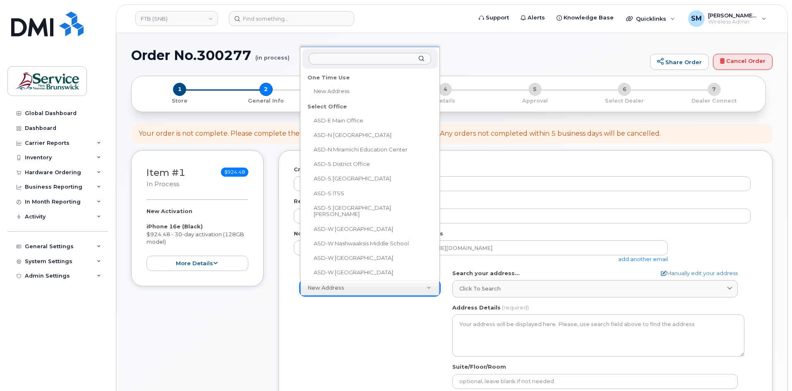
click at [356, 57] on input "text" at bounding box center [370, 59] width 123 height 12
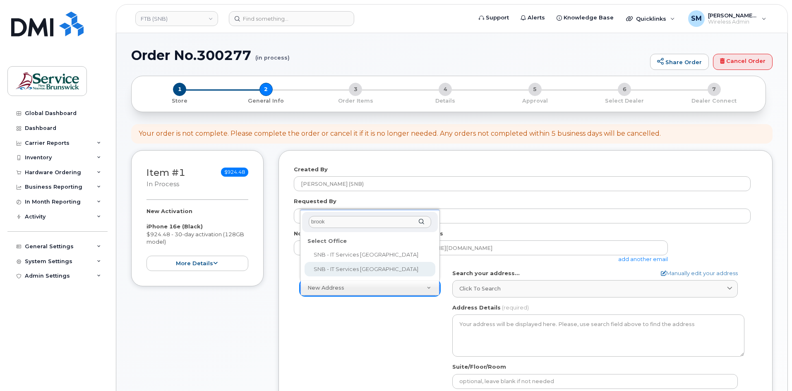
type input "brook"
select select
type textarea "[STREET_ADDRESS][PERSON_NAME]"
type input "[PERSON_NAME]"
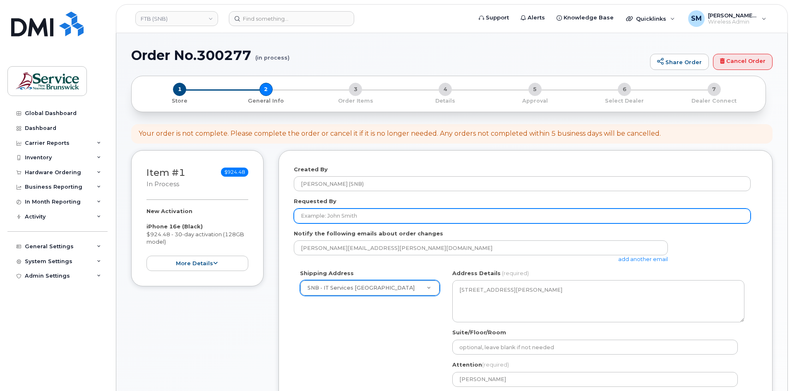
drag, startPoint x: 324, startPoint y: 216, endPoint x: 327, endPoint y: 213, distance: 4.4
click at [324, 216] on input "Requested By" at bounding box center [522, 216] width 457 height 15
paste input "[PERSON_NAME][EMAIL_ADDRESS][PERSON_NAME][DOMAIN_NAME]"
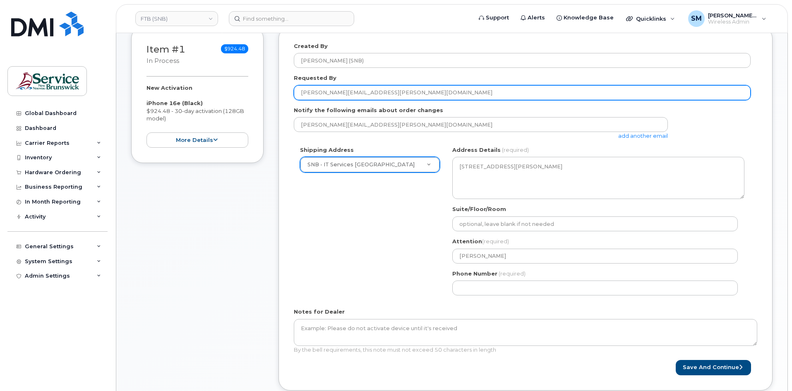
scroll to position [124, 0]
type input "[PERSON_NAME][EMAIL_ADDRESS][PERSON_NAME][DOMAIN_NAME]"
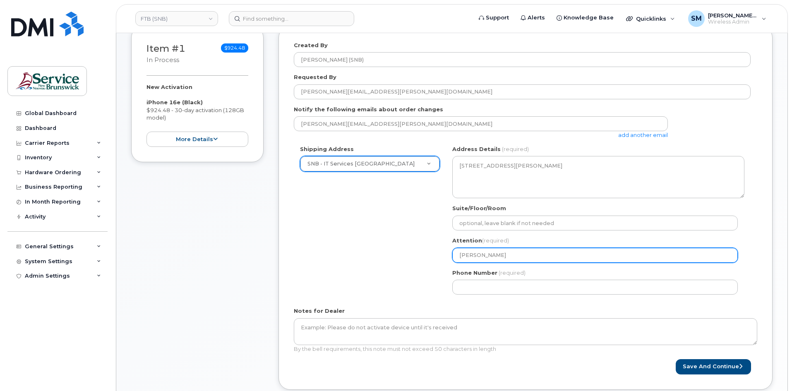
click at [529, 252] on input "[PERSON_NAME]" at bounding box center [595, 255] width 286 height 15
drag, startPoint x: 529, startPoint y: 252, endPoint x: 432, endPoint y: 252, distance: 97.3
click at [432, 252] on div "Shipping Address SNB - IT Services [GEOGRAPHIC_DATA] New Address ASD-E Main Off…" at bounding box center [522, 223] width 457 height 156
paste input "/ [PERSON_NAME]"
select select
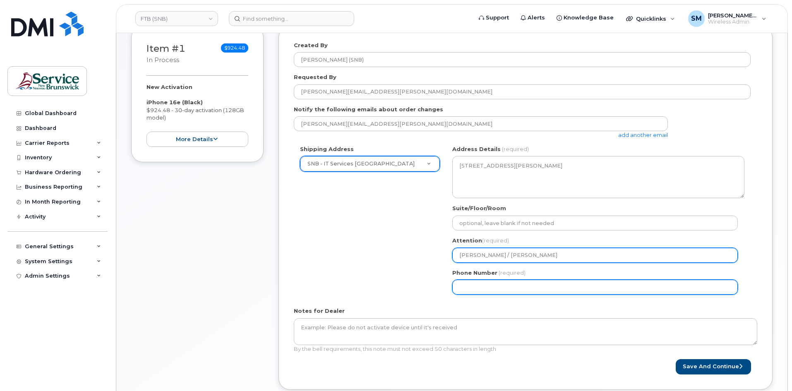
type input "[PERSON_NAME] / [PERSON_NAME]"
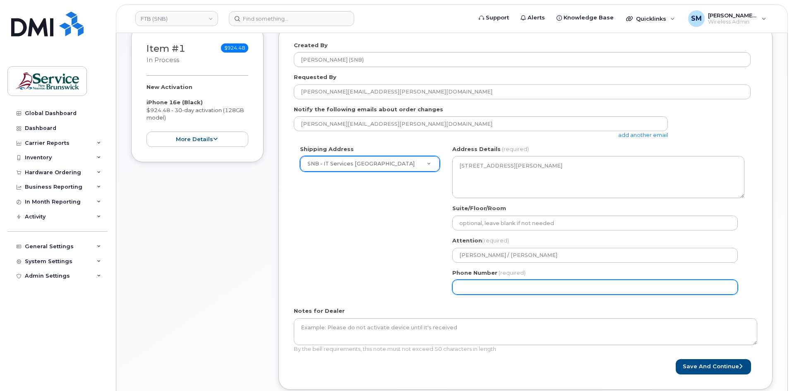
click at [619, 287] on input "Phone Number" at bounding box center [595, 287] width 286 height 15
select select
type input "506396338"
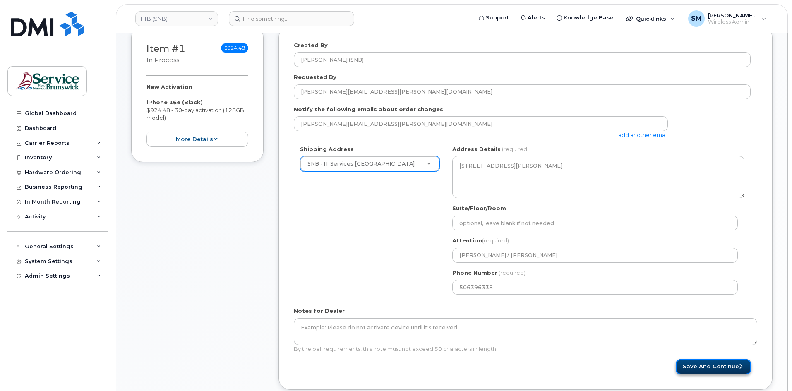
click at [719, 367] on button "Save and Continue" at bounding box center [713, 366] width 75 height 15
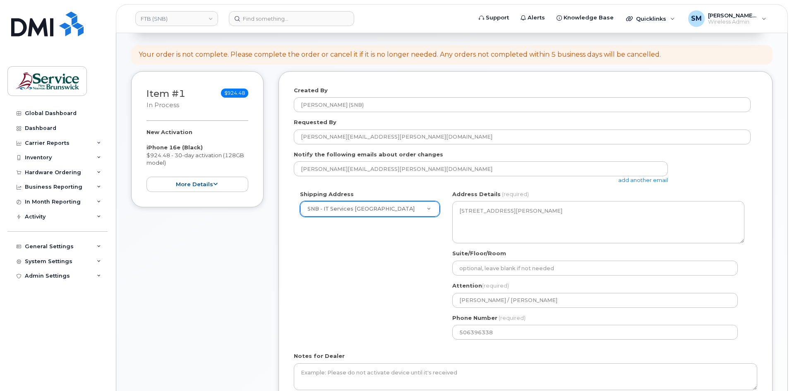
scroll to position [0, 0]
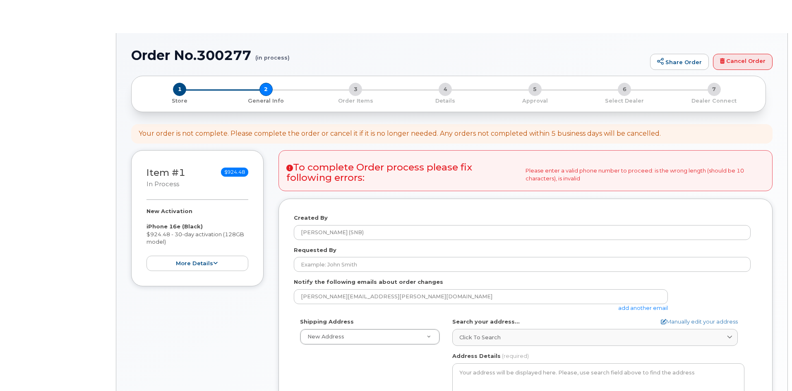
select select
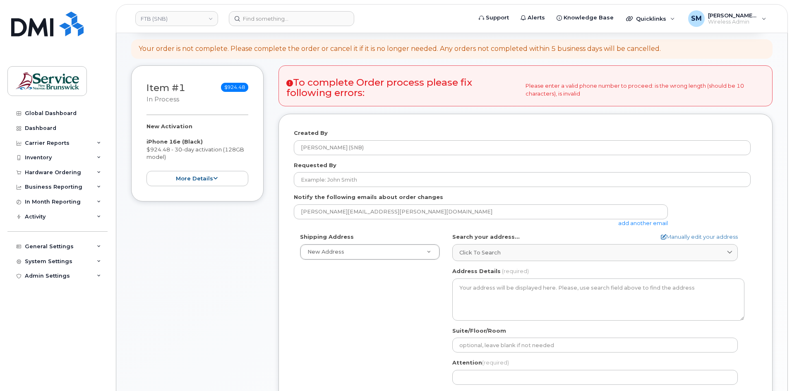
scroll to position [83, 0]
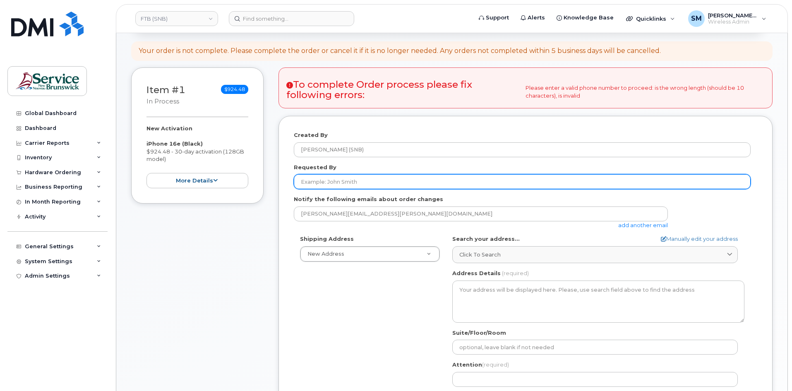
click at [329, 183] on input "Requested By" at bounding box center [522, 181] width 457 height 15
paste input "[PERSON_NAME][EMAIL_ADDRESS][PERSON_NAME][DOMAIN_NAME]"
type input "[PERSON_NAME][EMAIL_ADDRESS][PERSON_NAME][DOMAIN_NAME]"
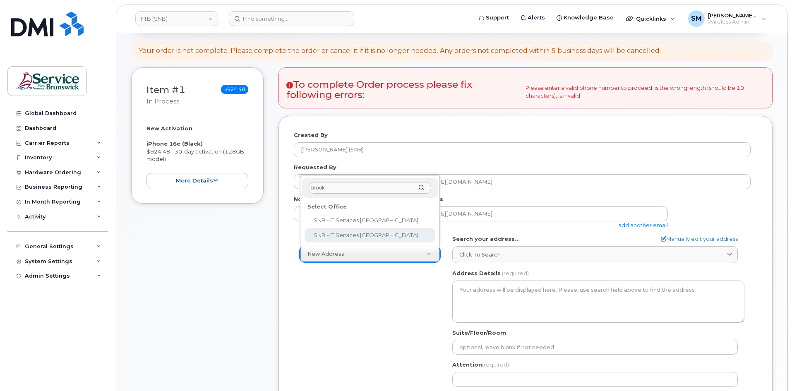
type input "brook"
select select
type textarea "[STREET_ADDRESS][PERSON_NAME]"
type input "[PERSON_NAME]"
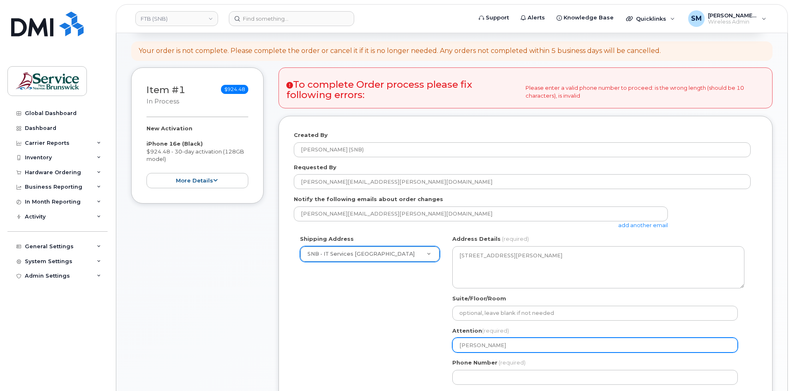
drag, startPoint x: 532, startPoint y: 345, endPoint x: 403, endPoint y: 354, distance: 129.4
click at [403, 354] on div "Shipping Address SNB - IT Services [GEOGRAPHIC_DATA] New Address ASD-E Main Off…" at bounding box center [522, 313] width 457 height 156
paste input "/ [PERSON_NAME]"
select select
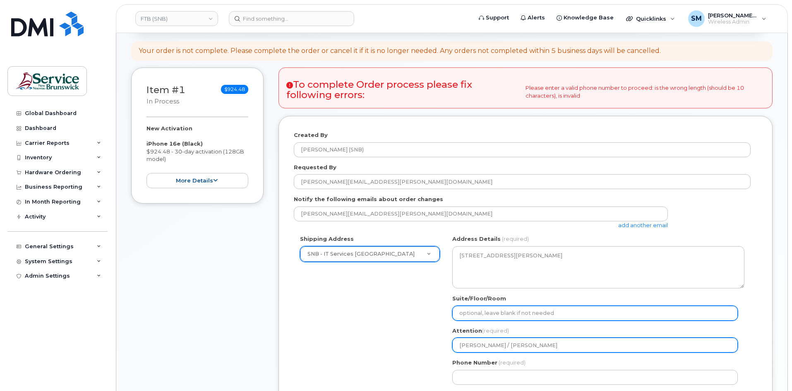
type input "[PERSON_NAME] / [PERSON_NAME]"
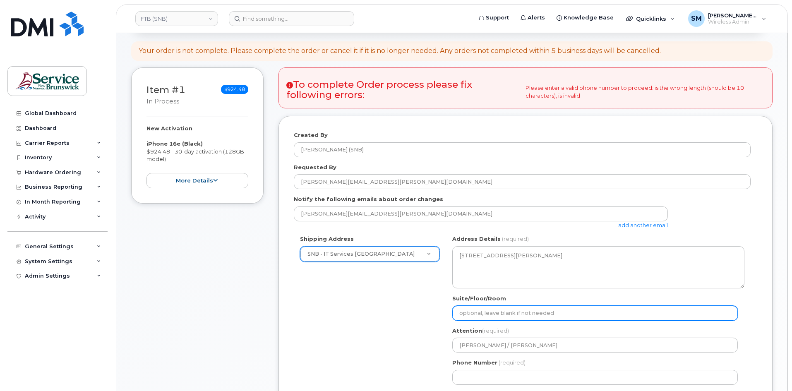
click at [480, 312] on input "Suite/Floor/Room" at bounding box center [595, 313] width 286 height 15
click at [529, 317] on input "Suite/Floor/Room" at bounding box center [595, 313] width 286 height 15
paste input "WO0000000486484"
select select
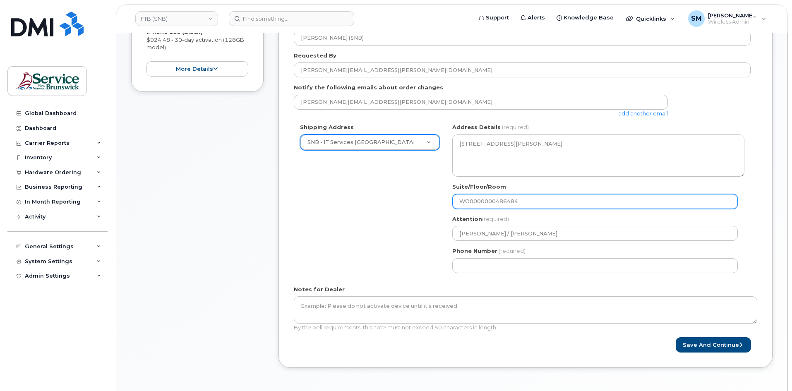
scroll to position [207, 0]
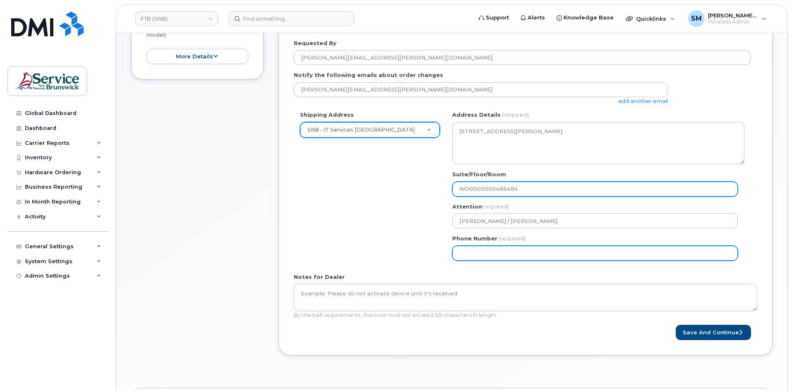
type input "WO0000000486484"
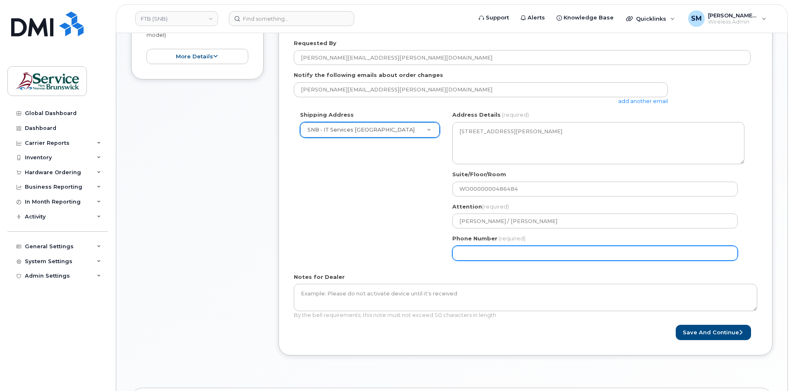
click at [484, 250] on input "Phone Number" at bounding box center [595, 253] width 286 height 15
select select
type input "506639633"
select select
type input "5066396338"
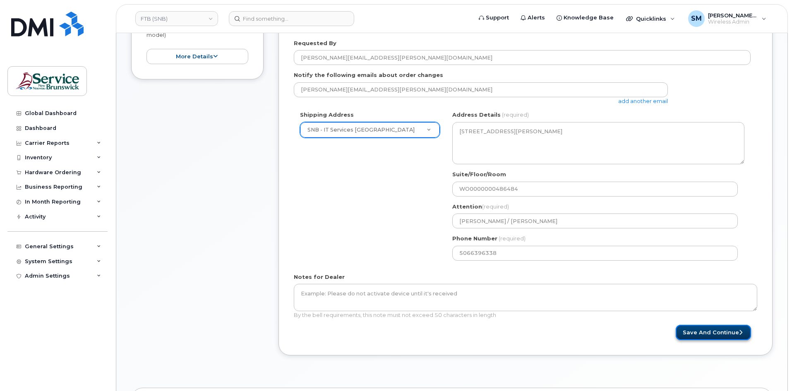
click at [718, 330] on button "Save and Continue" at bounding box center [713, 332] width 75 height 15
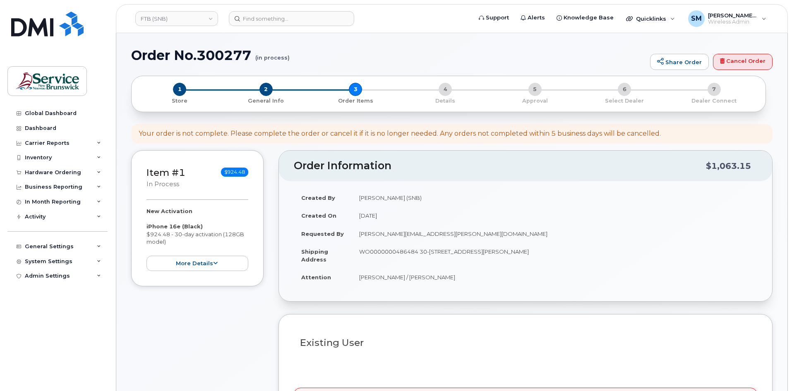
select select
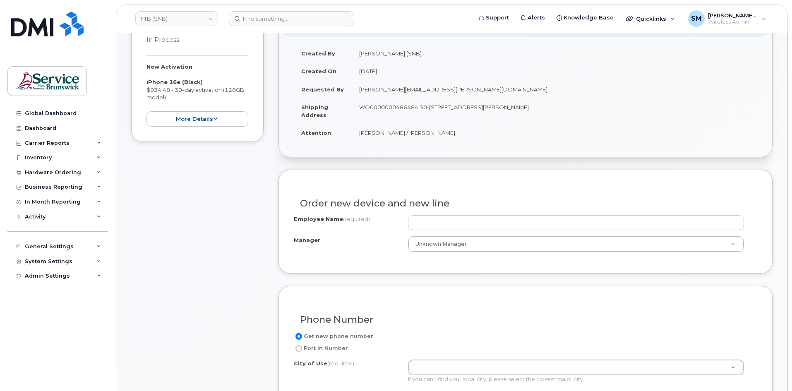
scroll to position [166, 0]
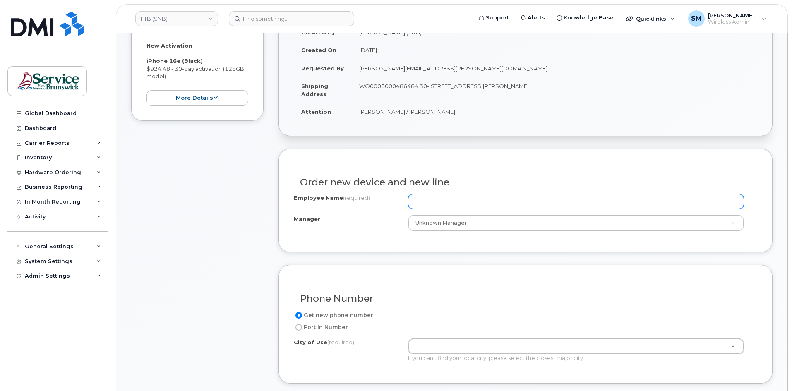
click at [474, 202] on input "Employee Name (required)" at bounding box center [576, 201] width 336 height 15
paste input "[PERSON_NAME]"
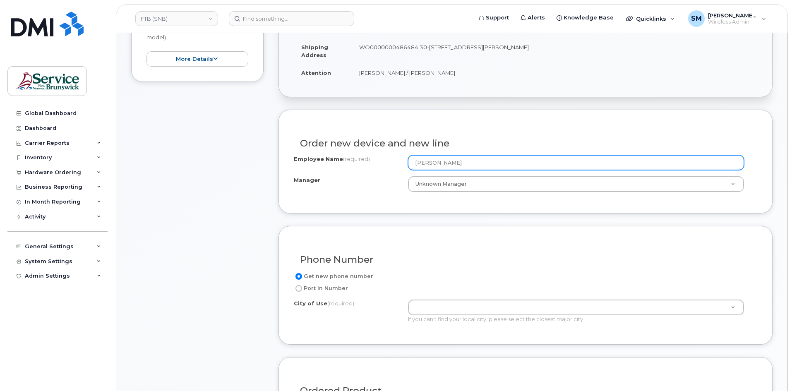
scroll to position [248, 0]
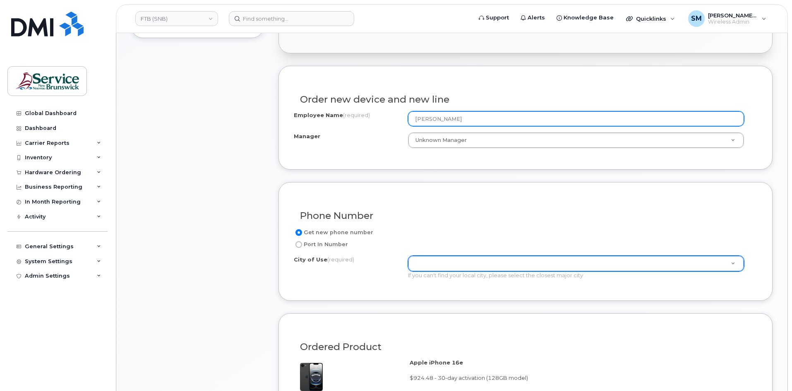
type input "[PERSON_NAME]"
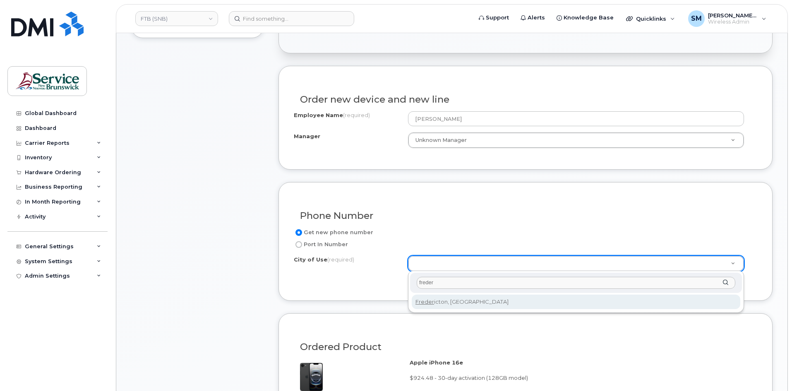
type input "freder"
type input "1578"
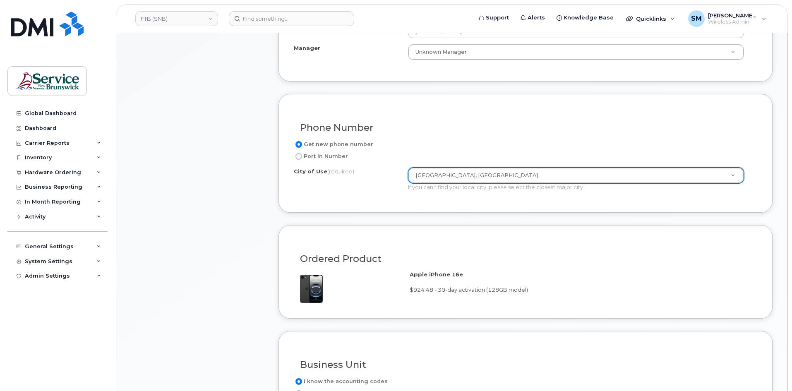
scroll to position [455, 0]
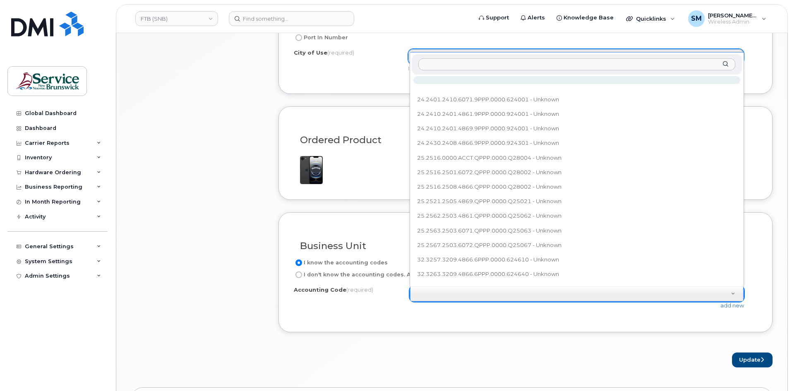
type input "76.7659.7604.6071.ESDF.0000.EN0380"
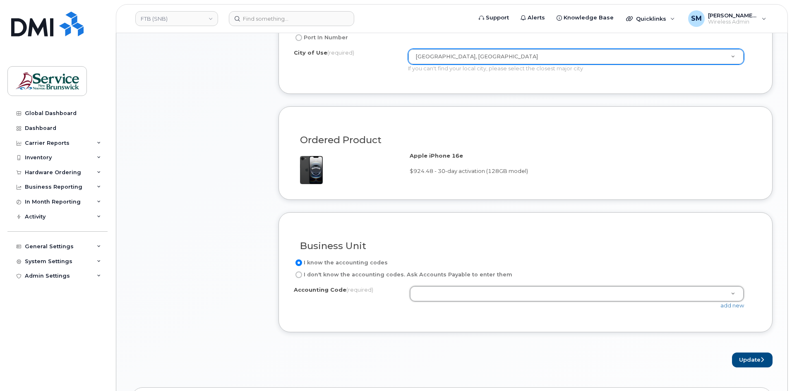
click at [732, 310] on div "Accounting Code (required) 24.2401.2410.6071.9PPP.0000.624001 - Unknown 24.2410…" at bounding box center [526, 301] width 464 height 31
click at [732, 306] on link "add new" at bounding box center [733, 305] width 24 height 7
click at [729, 307] on link "add new" at bounding box center [733, 305] width 24 height 7
click at [731, 303] on link "add new" at bounding box center [733, 305] width 24 height 7
click at [742, 308] on link "add new" at bounding box center [733, 305] width 24 height 7
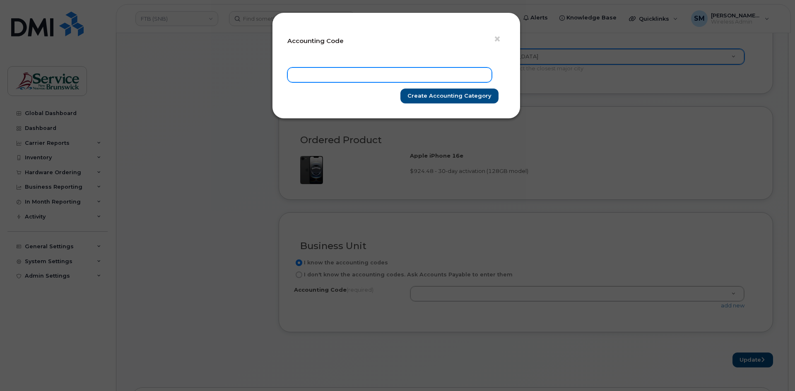
click at [421, 76] on input "text" at bounding box center [389, 74] width 204 height 15
paste input "76.7659.7604.6071.ESDF.0000.EN0380"
type input "76.7659.7604.6071.ESDF.0000.EN0380"
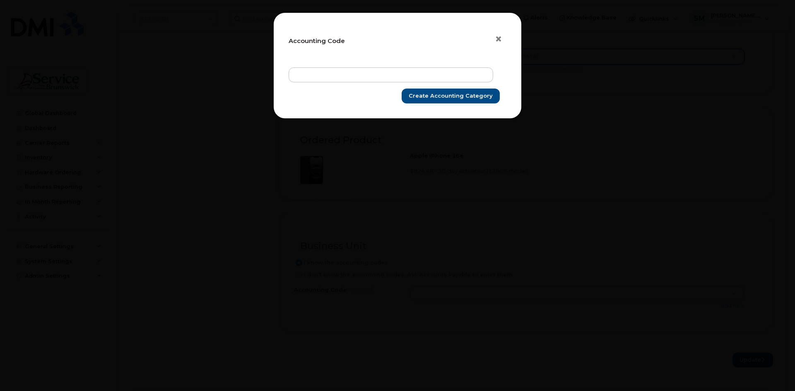
click at [498, 39] on span "×" at bounding box center [498, 38] width 7 height 15
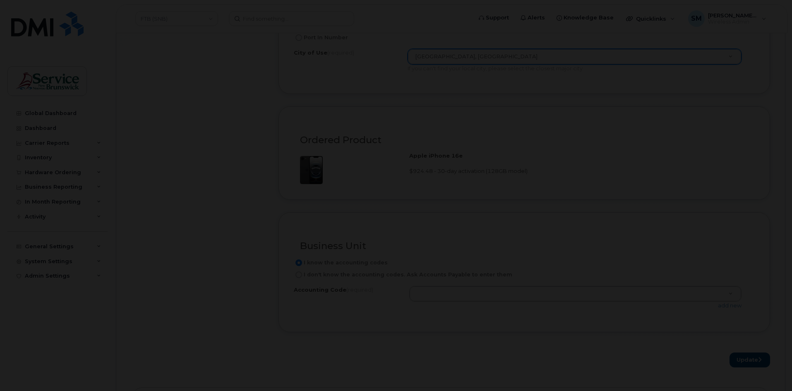
click at [496, 56] on div at bounding box center [396, 195] width 792 height 391
click at [387, 158] on div at bounding box center [396, 195] width 792 height 391
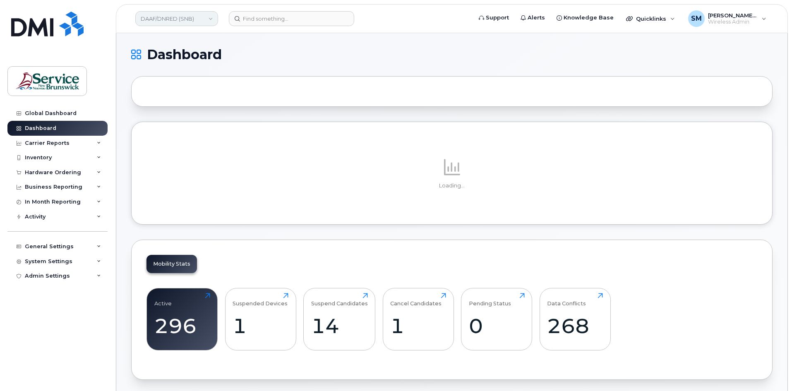
click at [200, 19] on link "DAAF/DNRED (SNB)" at bounding box center [176, 18] width 83 height 15
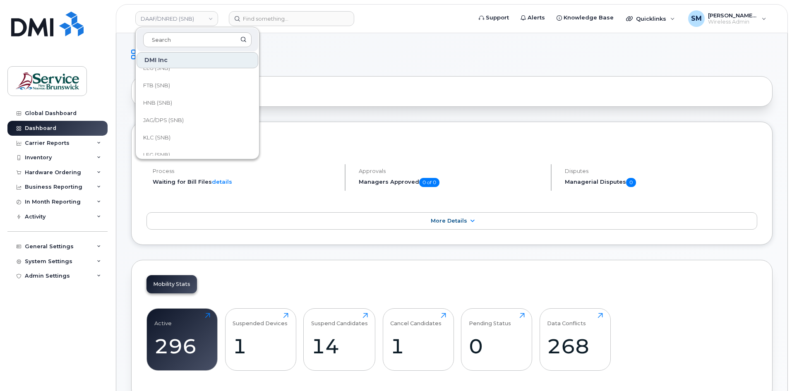
scroll to position [83, 0]
click at [179, 87] on link "FTB (SNB)" at bounding box center [198, 82] width 122 height 17
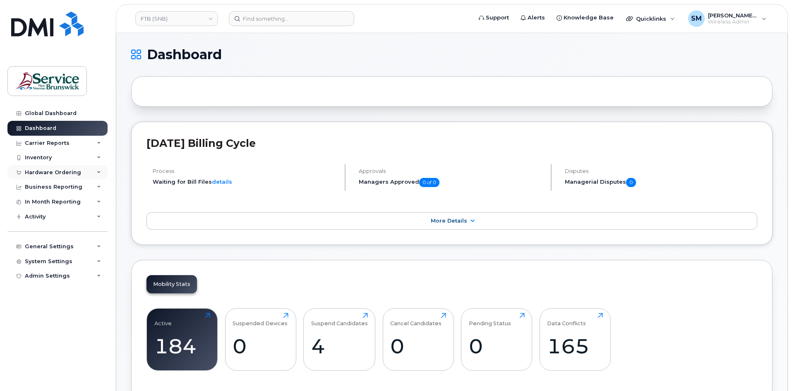
click at [38, 172] on div "Hardware Ordering" at bounding box center [53, 172] width 56 height 7
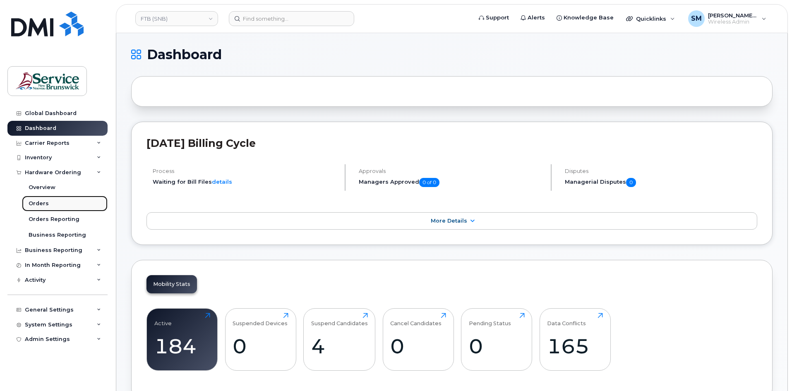
click at [49, 207] on link "Orders" at bounding box center [65, 204] width 86 height 16
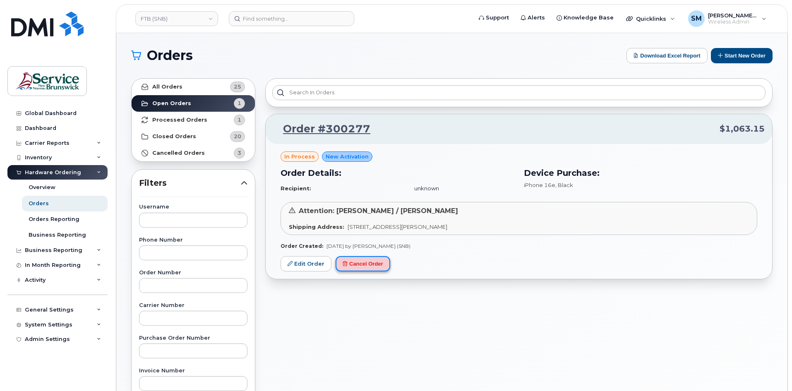
click at [374, 264] on button "Cancel Order" at bounding box center [363, 263] width 55 height 15
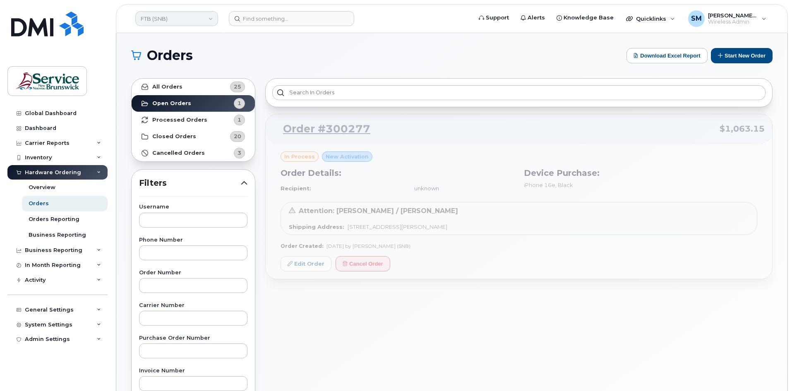
click at [194, 19] on link "FTB (SNB)" at bounding box center [176, 18] width 83 height 15
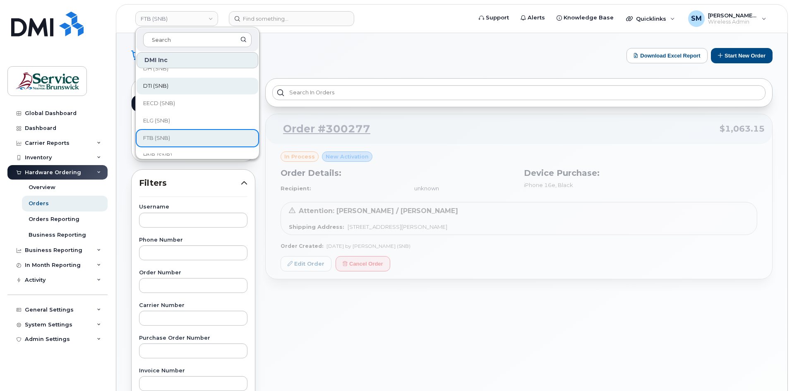
scroll to position [41, 0]
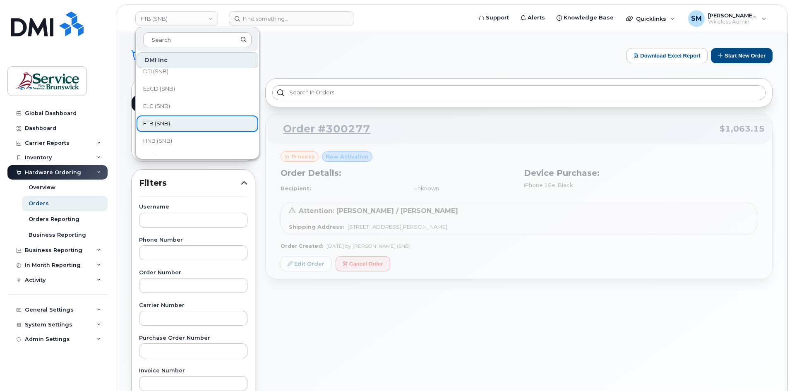
click at [178, 122] on link "FTB (SNB)" at bounding box center [198, 123] width 122 height 17
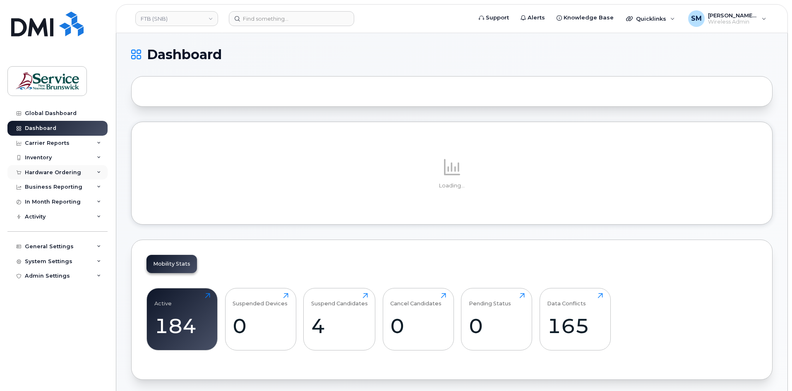
click at [55, 169] on div "Hardware Ordering" at bounding box center [53, 172] width 56 height 7
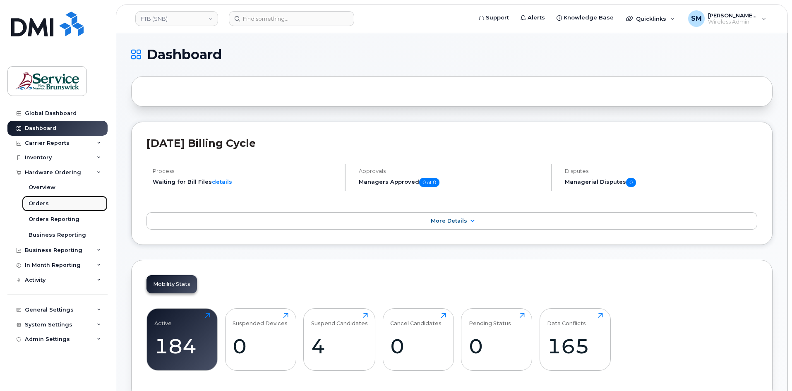
click at [48, 201] on link "Orders" at bounding box center [65, 204] width 86 height 16
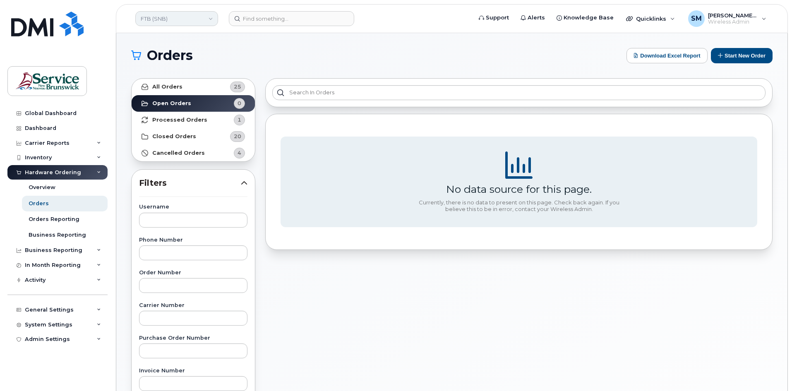
click at [171, 20] on link "FTB (SNB)" at bounding box center [176, 18] width 83 height 15
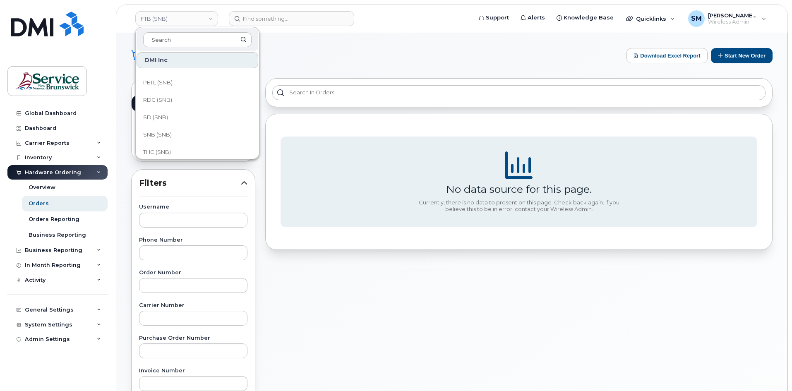
scroll to position [207, 0]
click at [201, 111] on link "SD (SNB)" at bounding box center [198, 114] width 122 height 17
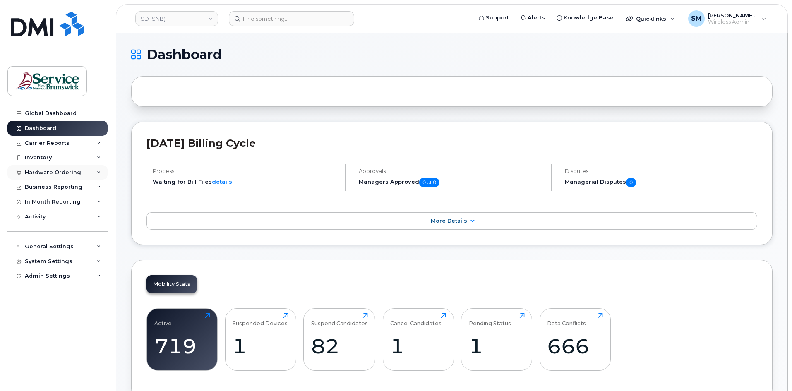
click at [62, 172] on div "Hardware Ordering" at bounding box center [53, 172] width 56 height 7
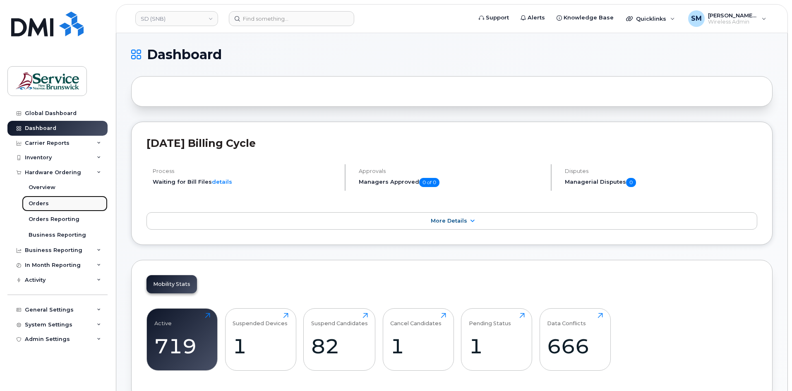
click at [47, 207] on div "Orders" at bounding box center [39, 203] width 20 height 7
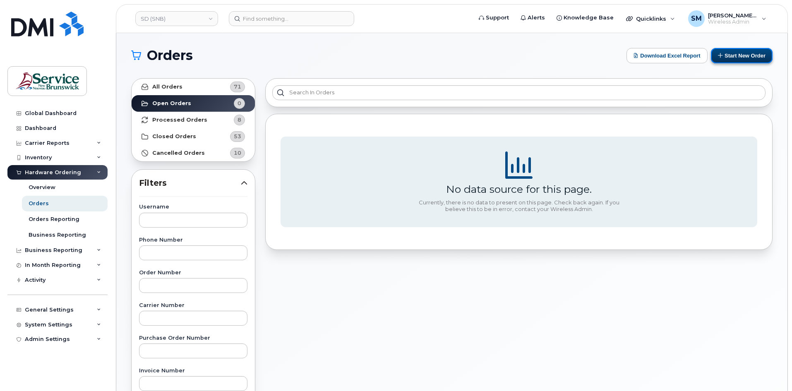
click at [728, 55] on button "Start New Order" at bounding box center [742, 55] width 62 height 15
click at [736, 57] on button "Start New Order" at bounding box center [742, 55] width 62 height 15
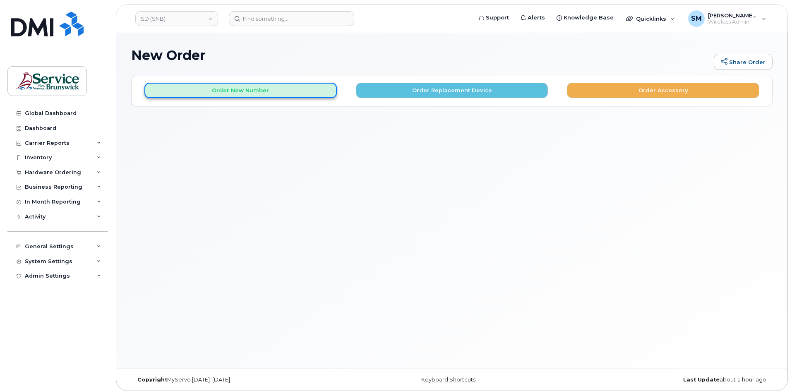
click at [244, 90] on button "Order New Number" at bounding box center [240, 90] width 192 height 15
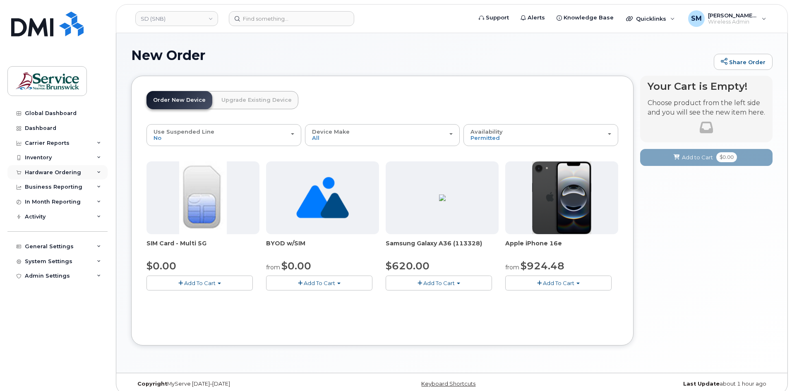
click at [43, 174] on div "Hardware Ordering" at bounding box center [53, 172] width 56 height 7
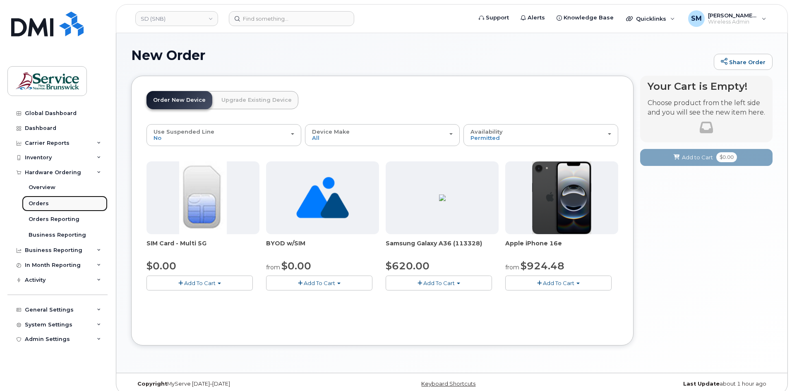
click at [47, 204] on link "Orders" at bounding box center [65, 204] width 86 height 16
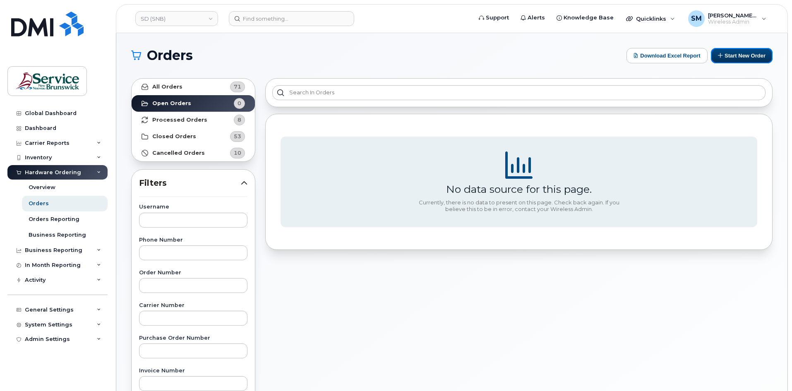
drag, startPoint x: 750, startPoint y: 51, endPoint x: 730, endPoint y: 64, distance: 23.1
click at [750, 51] on button "Start New Order" at bounding box center [742, 55] width 62 height 15
click at [762, 53] on button "Start New Order" at bounding box center [742, 55] width 62 height 15
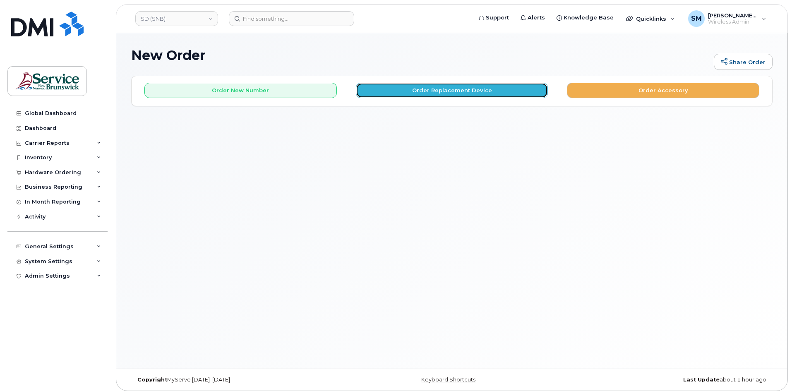
click at [450, 94] on button "Order Replacement Device" at bounding box center [452, 90] width 192 height 15
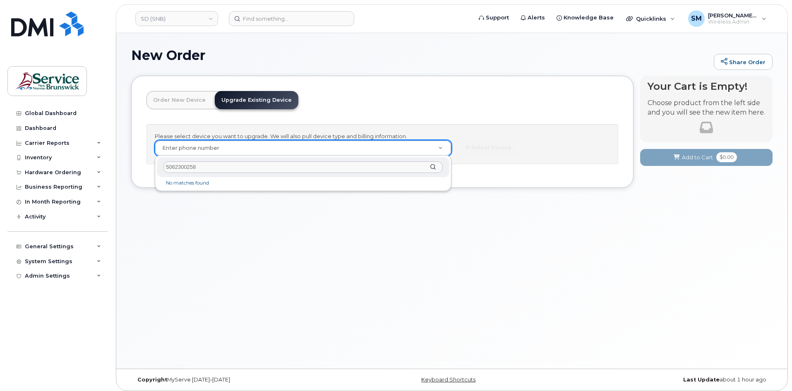
type input "5062300258"
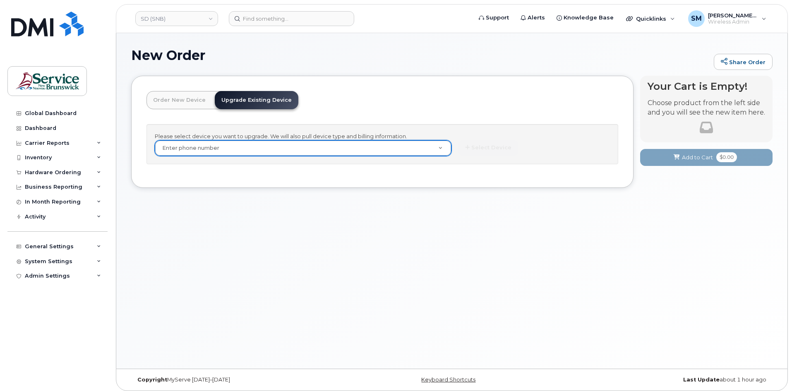
paste input "5062300258"
type input "5062300258"
click at [279, 19] on input at bounding box center [291, 18] width 125 height 15
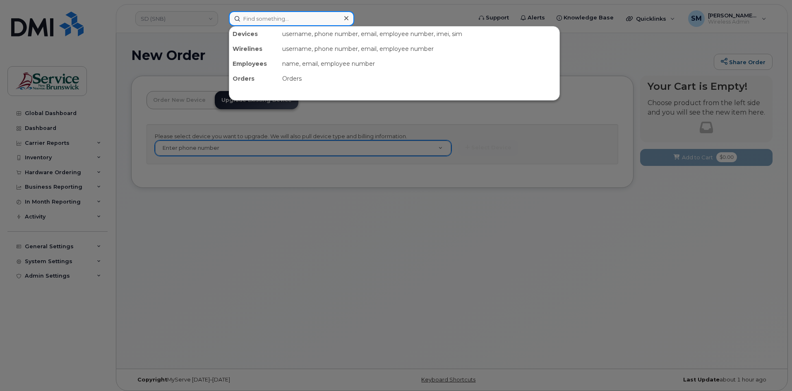
paste input "5062300258"
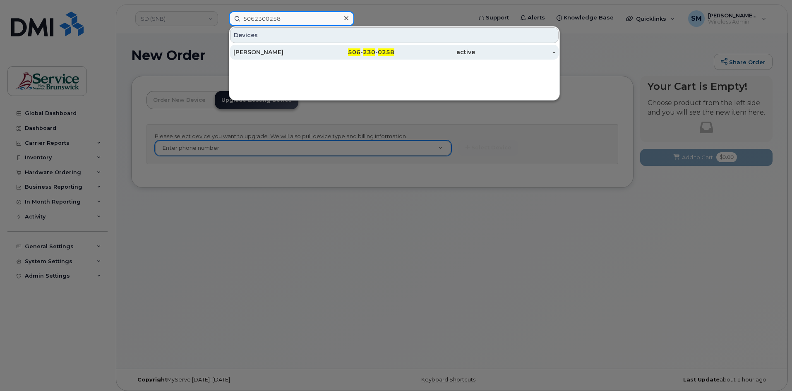
type input "5062300258"
click at [270, 51] on div "[PERSON_NAME]" at bounding box center [273, 52] width 81 height 8
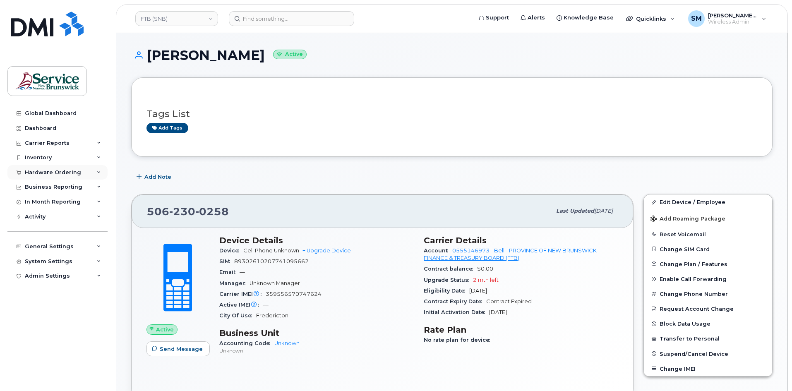
click at [60, 167] on div "Hardware Ordering" at bounding box center [57, 172] width 100 height 15
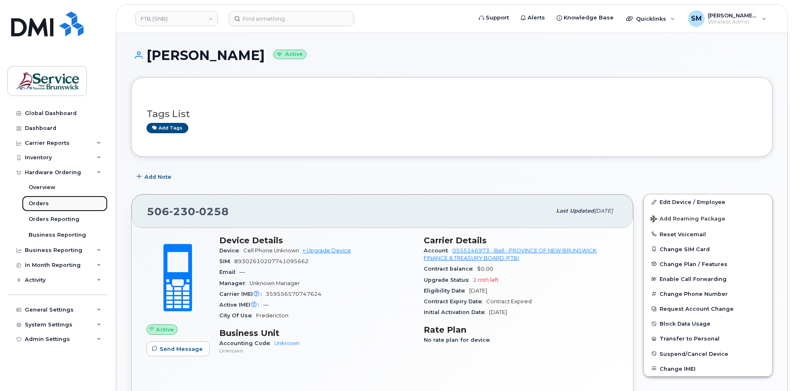
click at [58, 205] on link "Orders" at bounding box center [65, 204] width 86 height 16
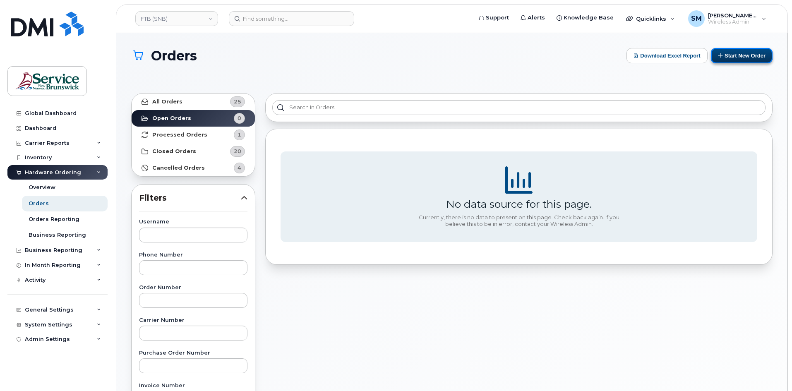
click at [740, 60] on button "Start New Order" at bounding box center [742, 55] width 62 height 15
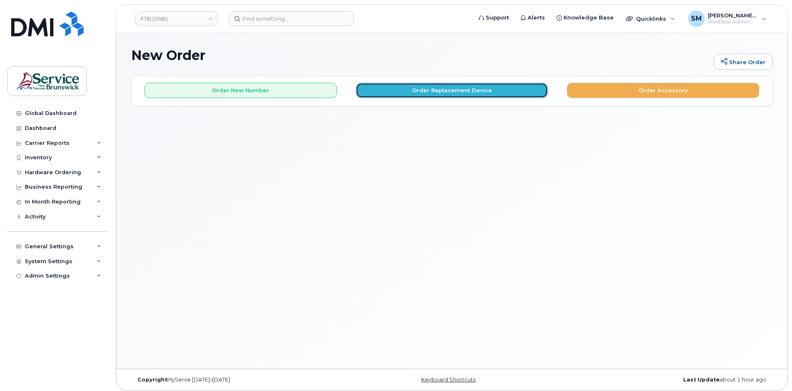
click at [465, 92] on button "Order Replacement Device" at bounding box center [452, 90] width 192 height 15
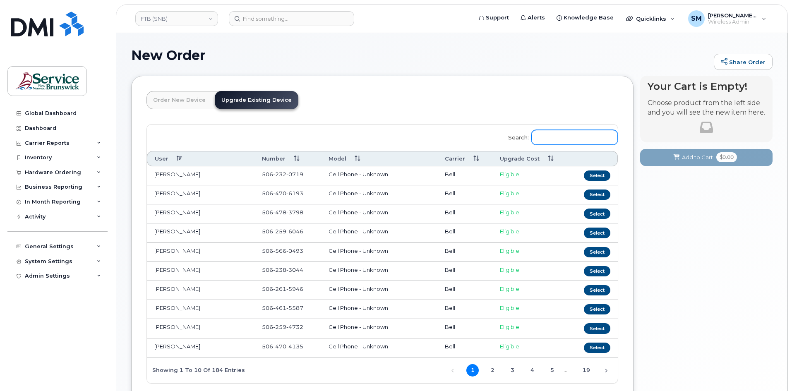
click at [570, 135] on input "Search:" at bounding box center [574, 137] width 87 height 15
paste input "5062300258"
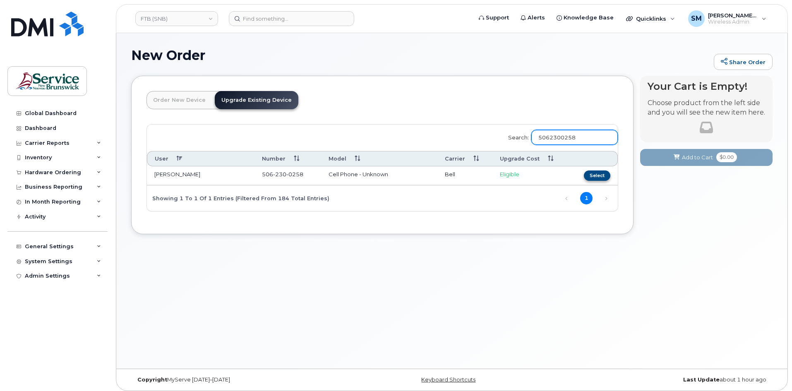
type input "5062300258"
click at [591, 175] on button "Select" at bounding box center [597, 176] width 26 height 10
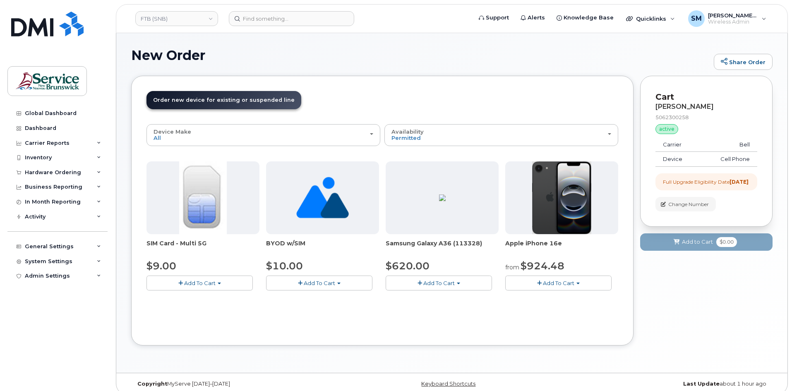
click at [554, 285] on span "Add To Cart" at bounding box center [558, 283] width 31 height 7
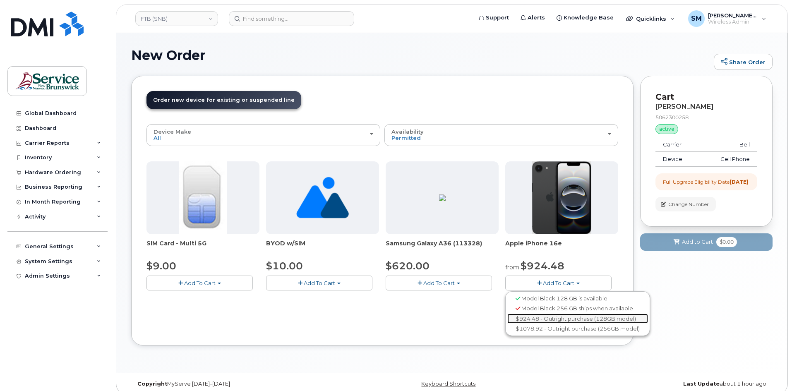
click at [571, 318] on link "$924.48 - Outright purchase (128GB model)" at bounding box center [577, 319] width 141 height 10
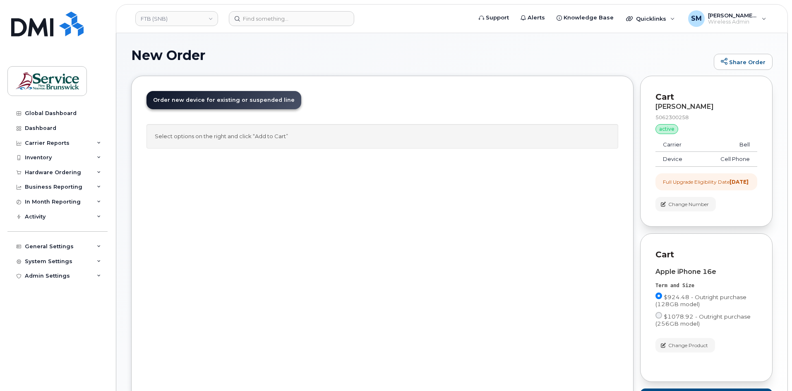
scroll to position [77, 0]
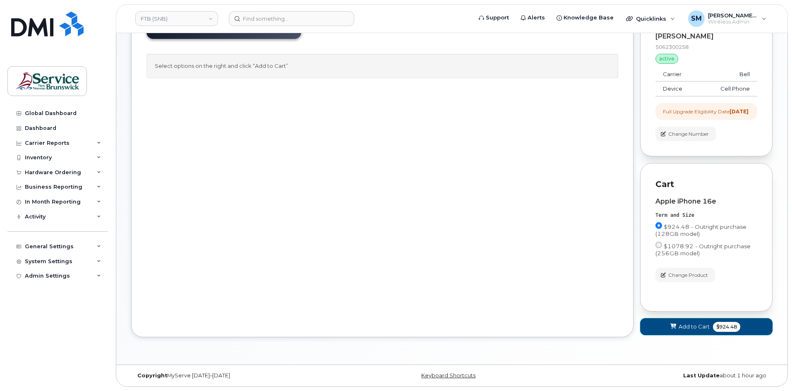
click at [692, 322] on button "Add to Cart $924.48" at bounding box center [706, 326] width 132 height 17
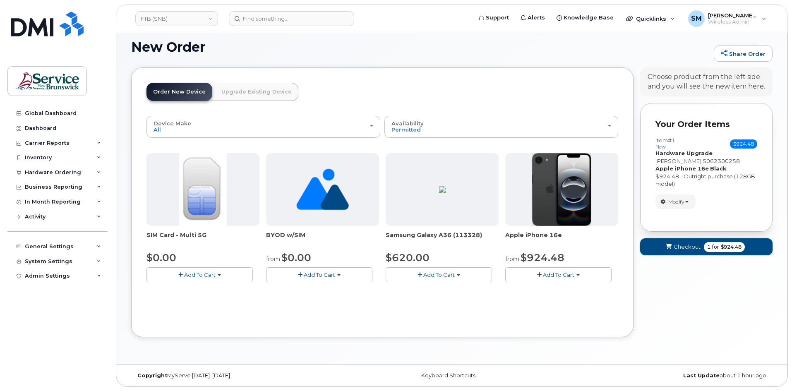
click at [682, 249] on span "Checkout" at bounding box center [687, 247] width 27 height 8
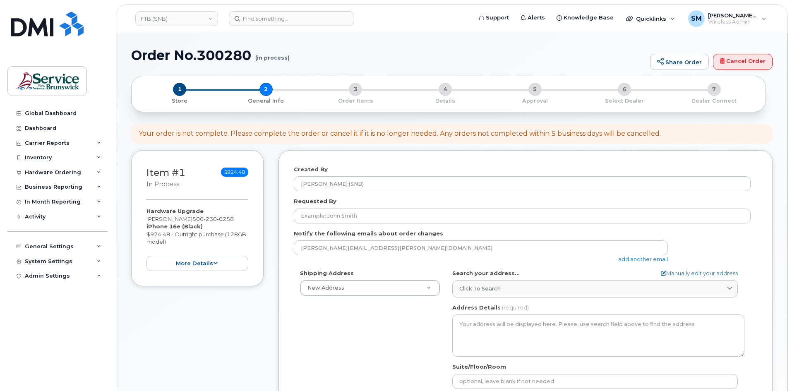
select select
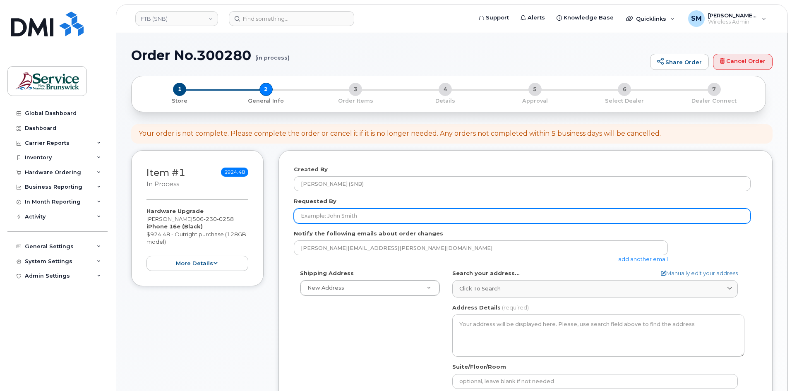
click at [446, 216] on input "Requested By" at bounding box center [522, 216] width 457 height 15
paste input "[PERSON_NAME][EMAIL_ADDRESS][PERSON_NAME][DOMAIN_NAME]"
type input "[PERSON_NAME][EMAIL_ADDRESS][PERSON_NAME][DOMAIN_NAME]"
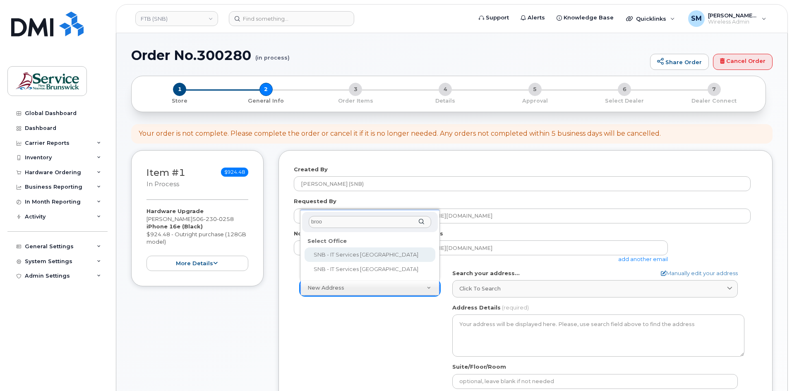
type input "brook"
select select
type textarea "[STREET_ADDRESS][PERSON_NAME]"
type input "[PERSON_NAME]"
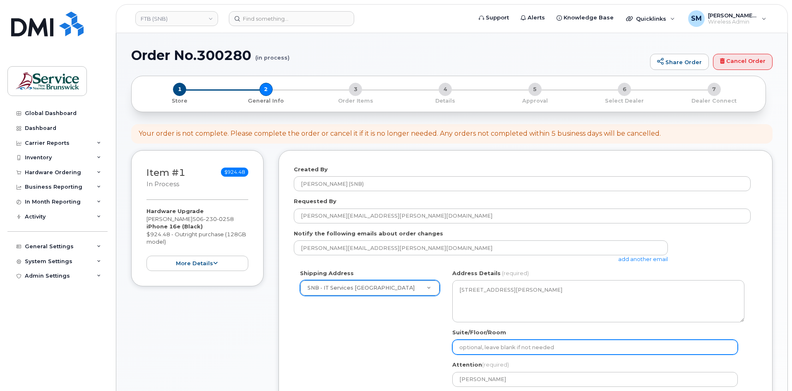
click at [478, 343] on input "Suite/Floor/Room" at bounding box center [595, 347] width 286 height 15
paste input "WO0000000486484"
select select
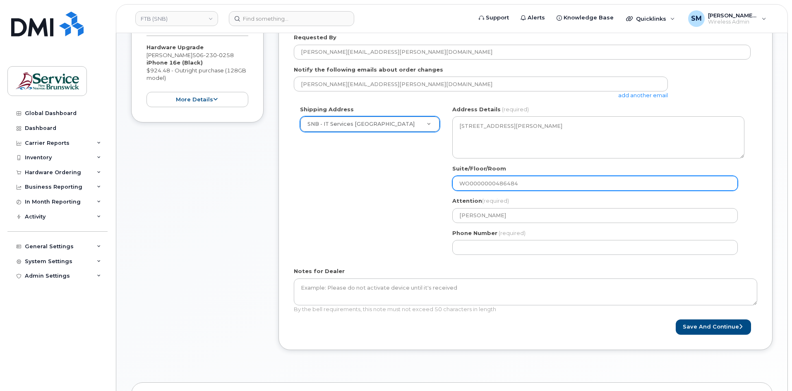
scroll to position [166, 0]
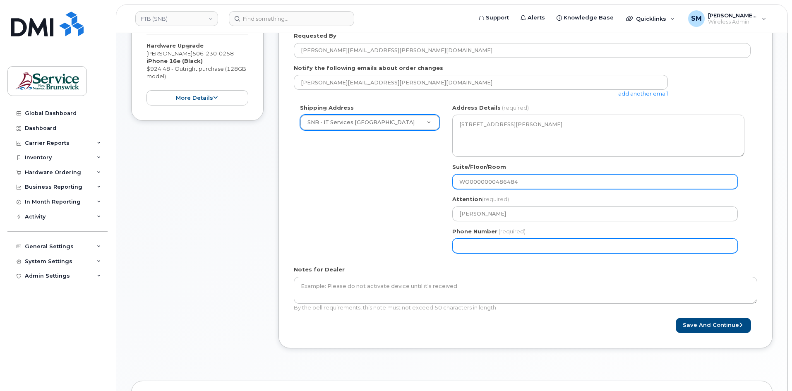
type input "WO0000000486484"
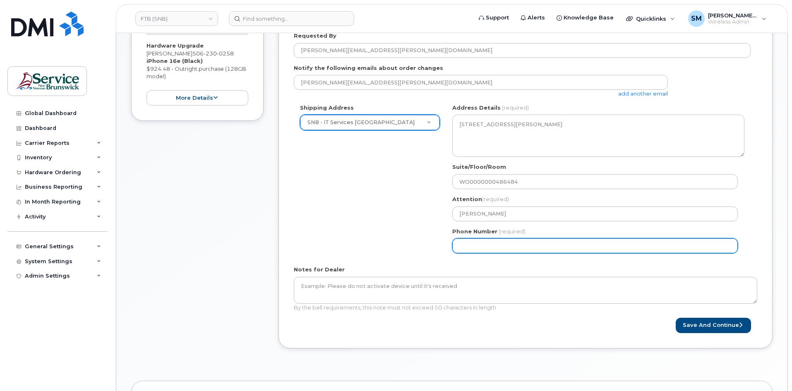
click at [504, 248] on input "Phone Number" at bounding box center [595, 245] width 286 height 15
select select
type input "506639633"
select select
type input "5066396338"
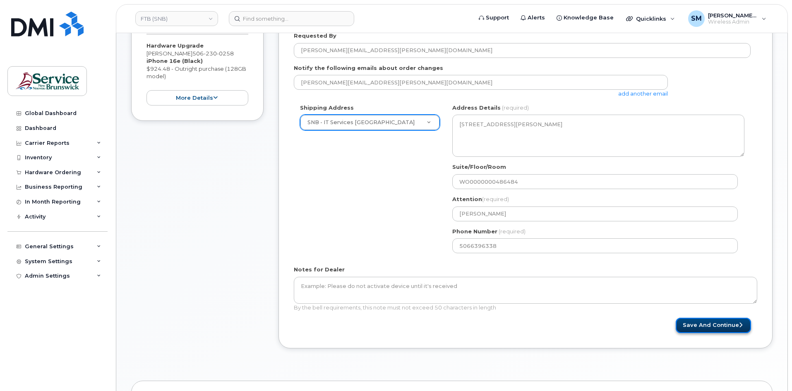
click at [740, 329] on button "Save and Continue" at bounding box center [713, 325] width 75 height 15
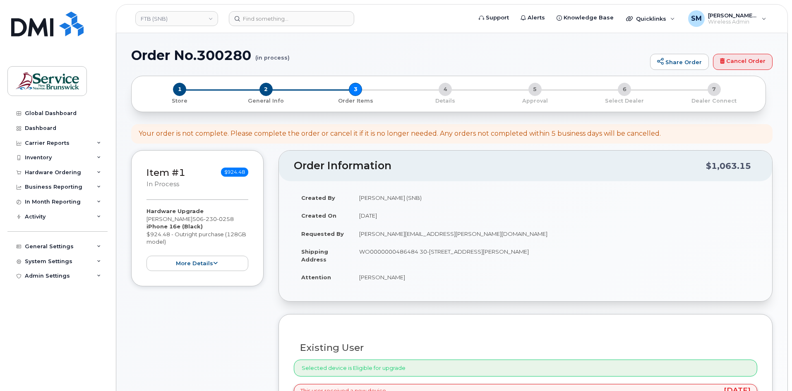
select select
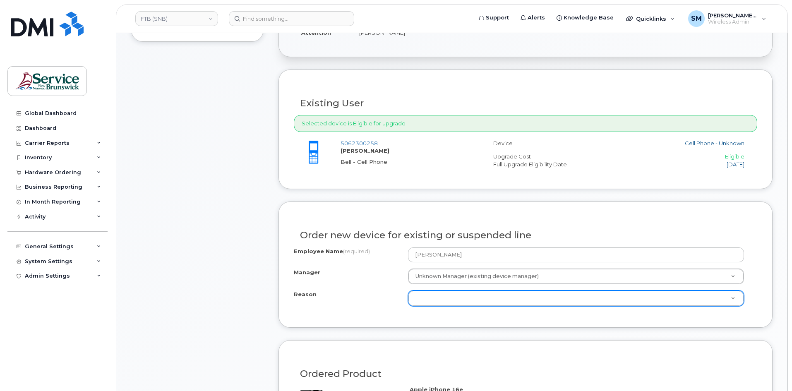
scroll to position [248, 0]
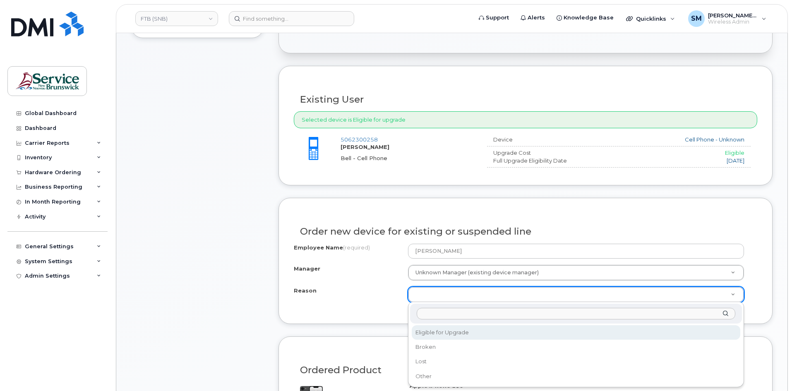
select select "eligible_for_upgrade"
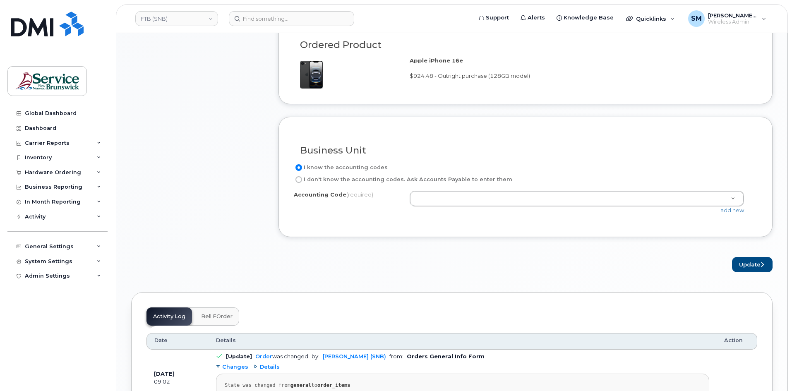
scroll to position [579, 0]
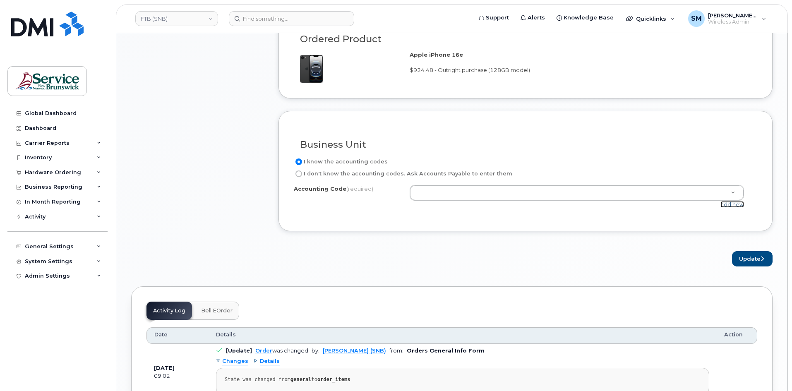
click at [731, 203] on link "add new" at bounding box center [733, 204] width 24 height 7
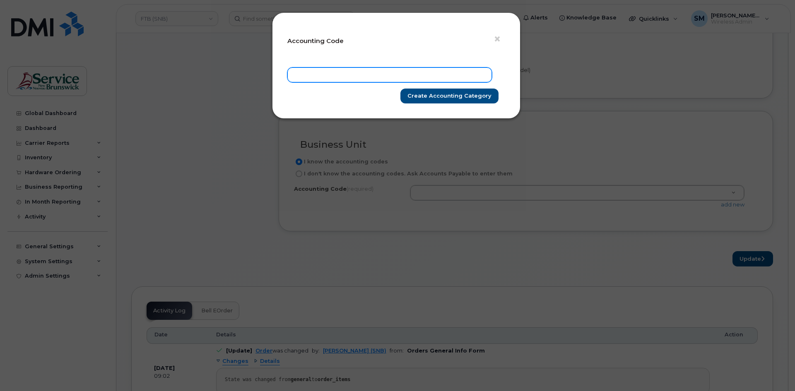
click at [447, 77] on input "text" at bounding box center [389, 74] width 204 height 15
paste input "76.7659.7604.6071.ESDF.0000.EN0380"
type input "76.7659.7604.6071.ESDF.0000.EN0380"
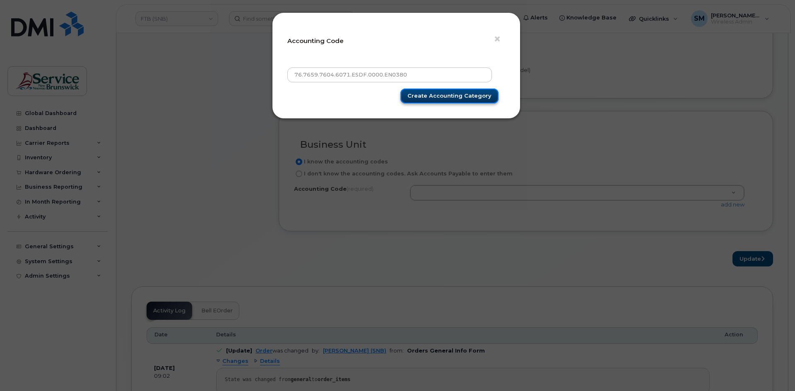
click at [455, 94] on input "Create Accounting category" at bounding box center [449, 96] width 98 height 15
type input "Create Accounting category"
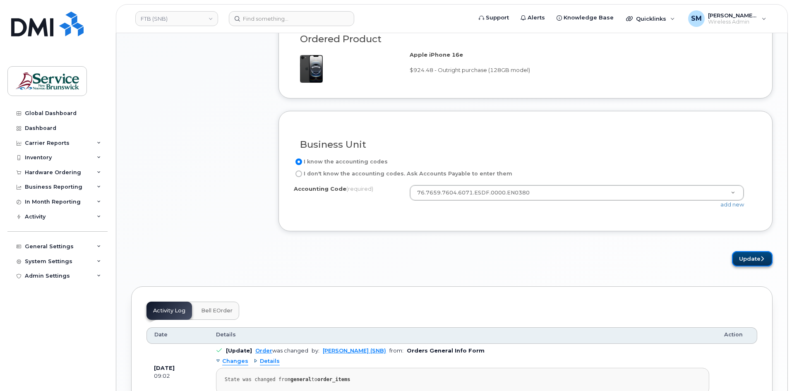
click at [750, 262] on button "Update" at bounding box center [752, 258] width 41 height 15
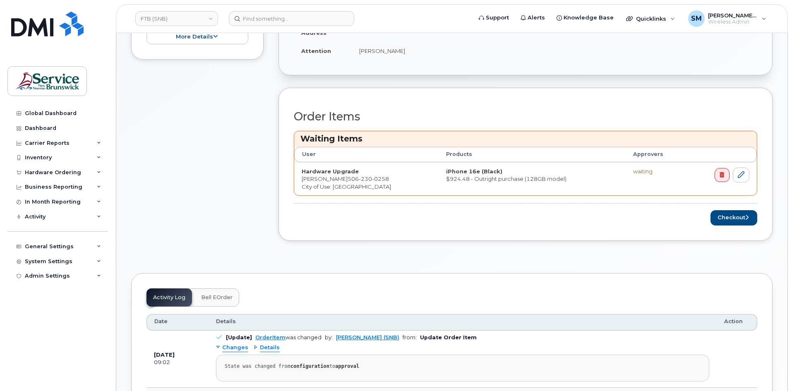
scroll to position [290, 0]
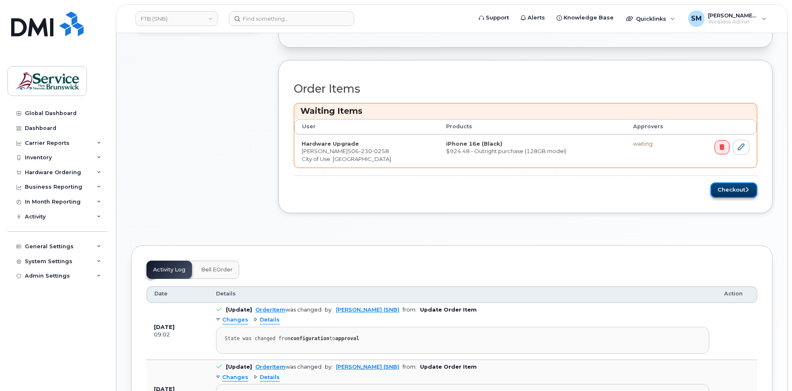
click at [738, 193] on button "Checkout" at bounding box center [734, 190] width 47 height 15
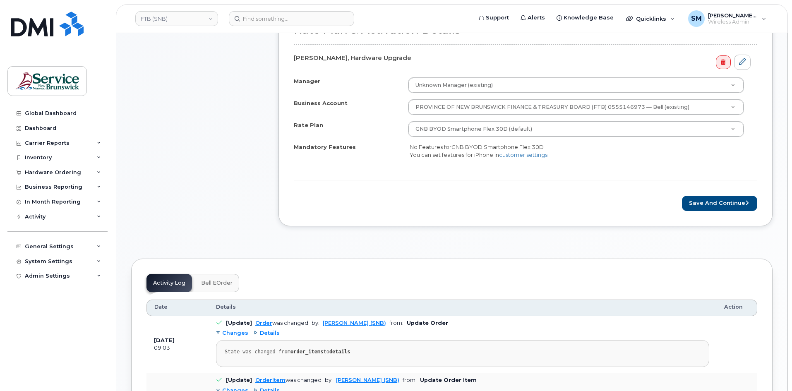
scroll to position [290, 0]
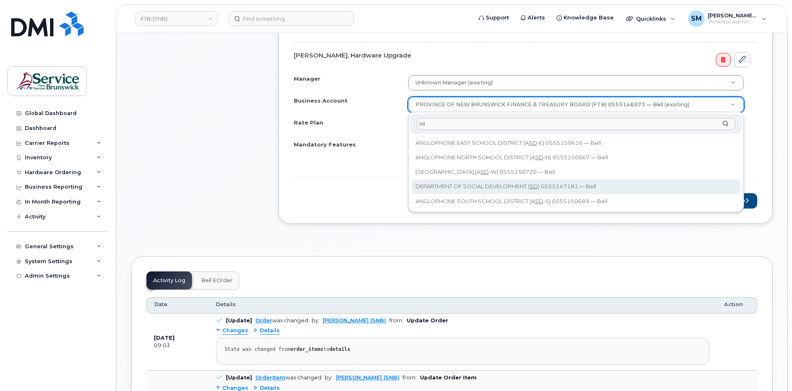
type input "sd"
select select "13028"
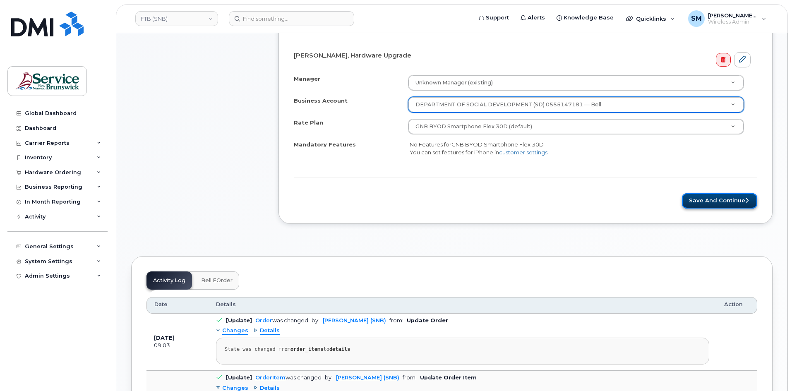
click at [709, 196] on button "Save and Continue" at bounding box center [719, 200] width 75 height 15
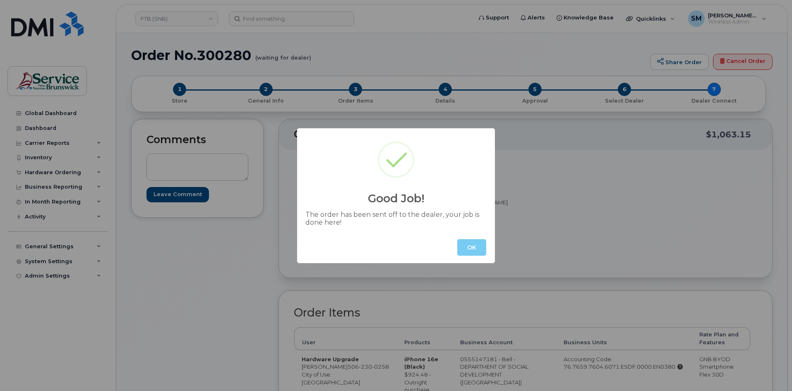
click at [464, 245] on button "OK" at bounding box center [471, 247] width 29 height 17
